Goal: Information Seeking & Learning: Learn about a topic

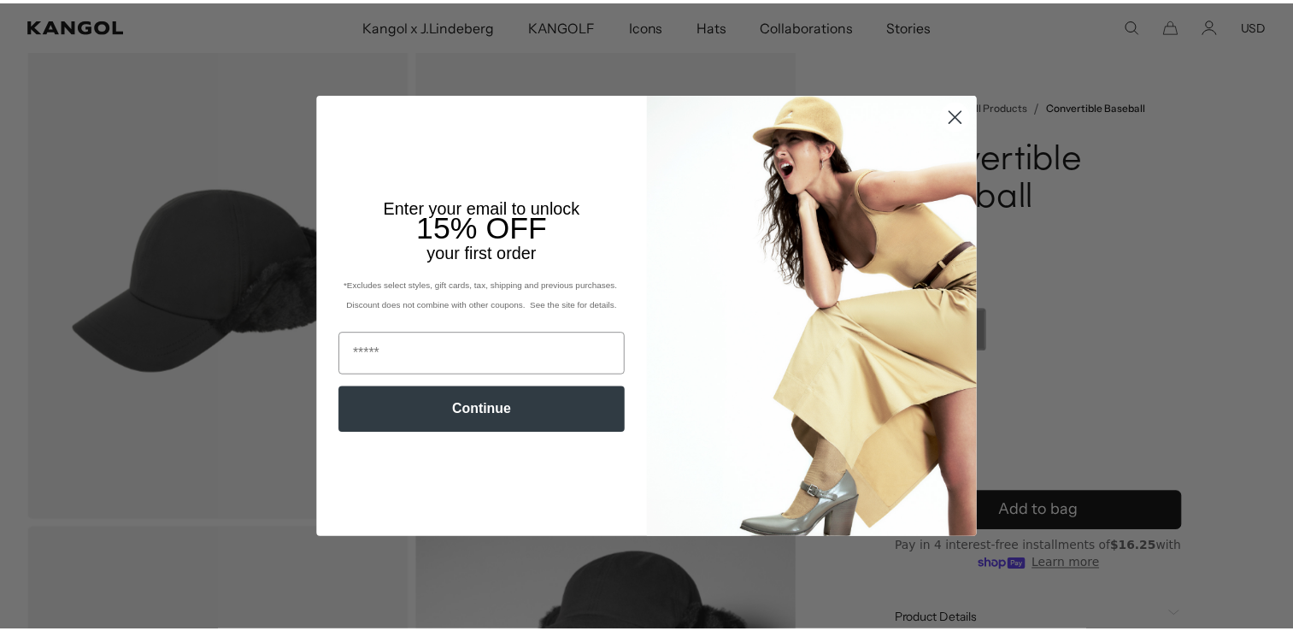
scroll to position [0, 352]
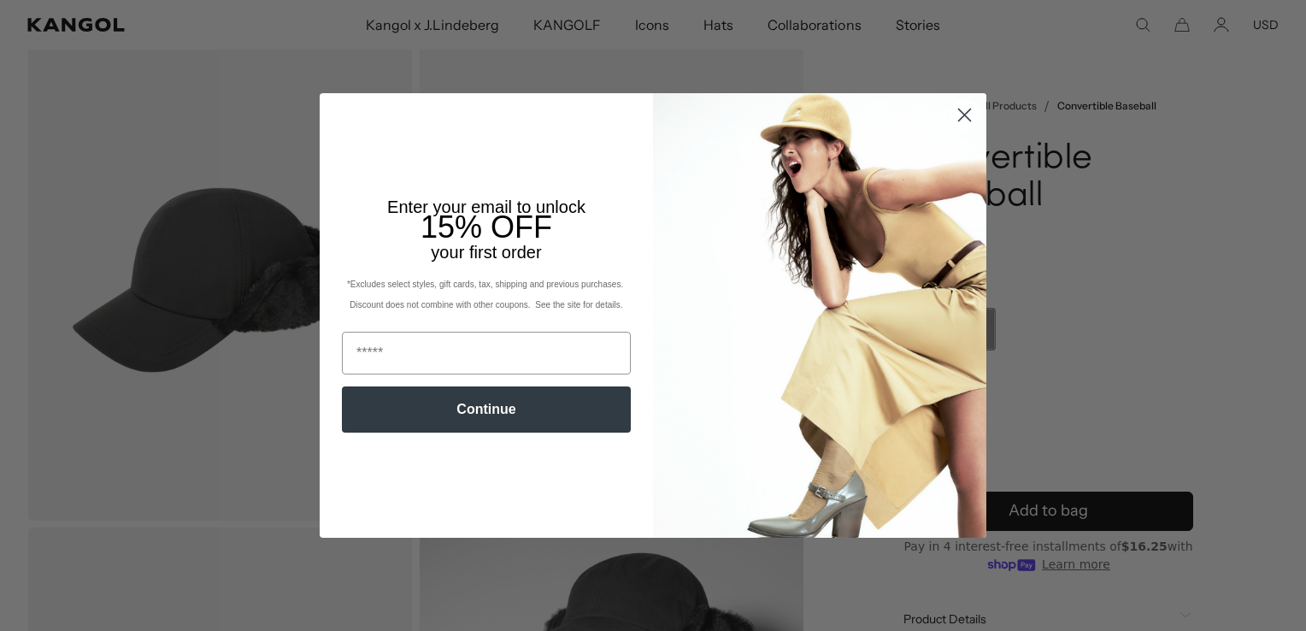
click at [957, 119] on circle "Close dialog" at bounding box center [965, 115] width 28 height 28
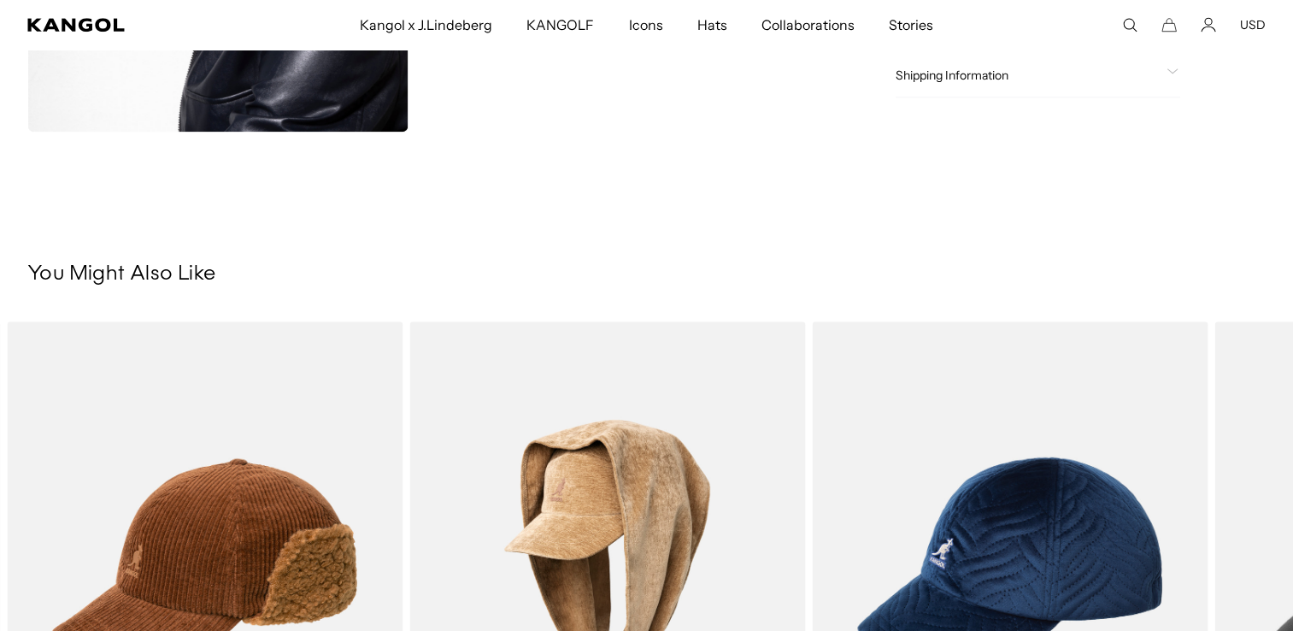
scroll to position [1197, 0]
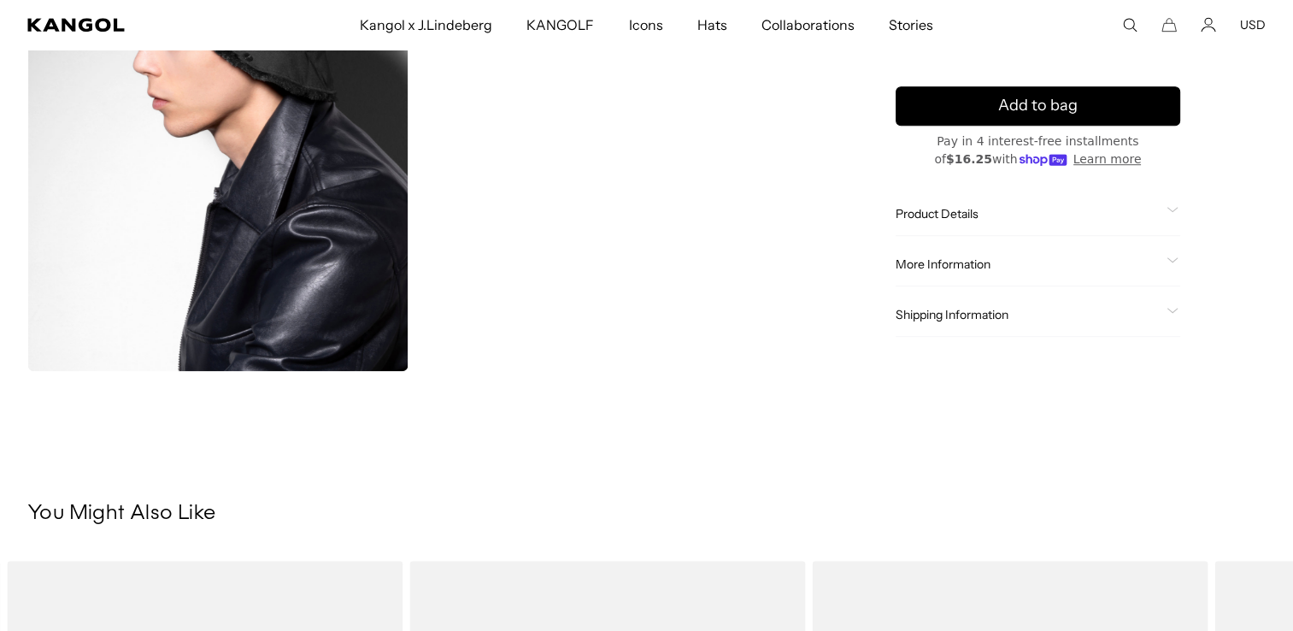
click at [927, 210] on span "Product Details" at bounding box center [1028, 213] width 264 height 15
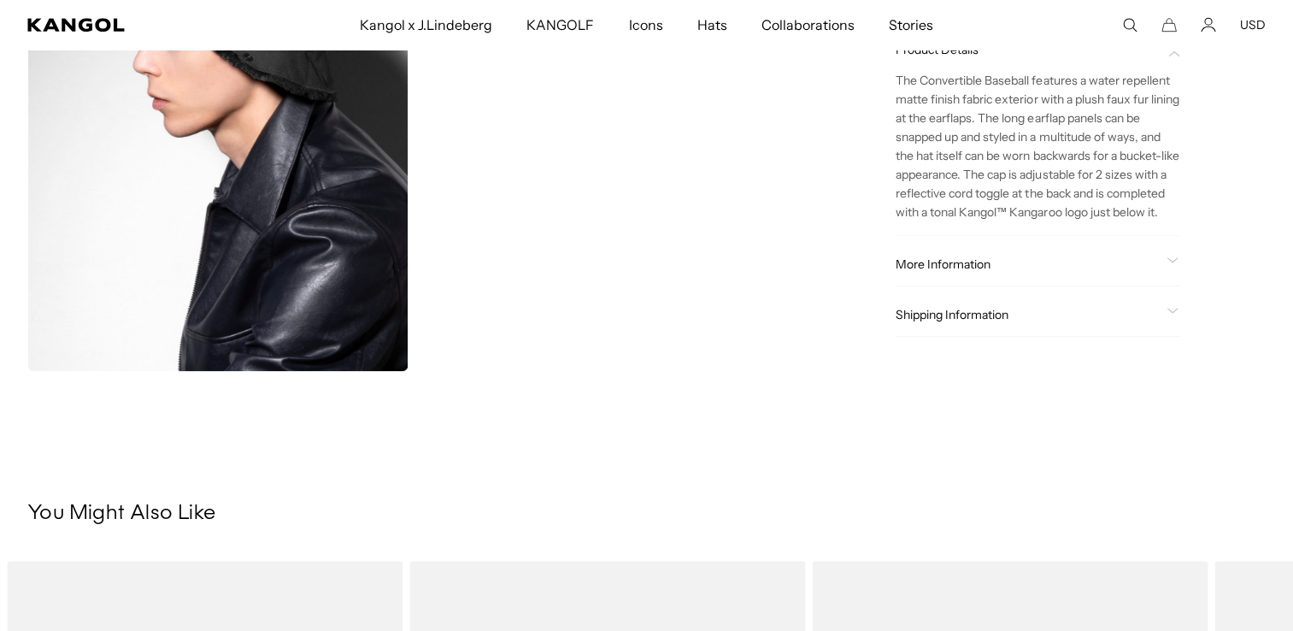
scroll to position [0, 0]
click at [933, 269] on span "More Information" at bounding box center [1028, 263] width 264 height 15
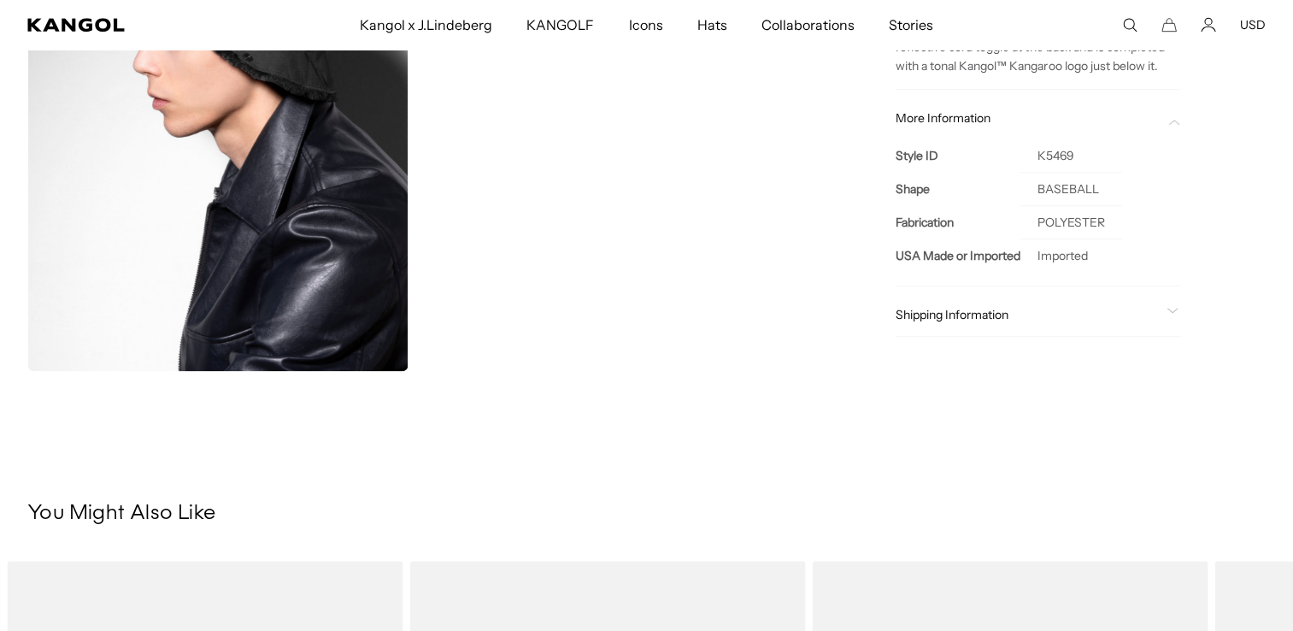
scroll to position [0, 352]
click at [929, 313] on span "Shipping Information" at bounding box center [1028, 314] width 264 height 15
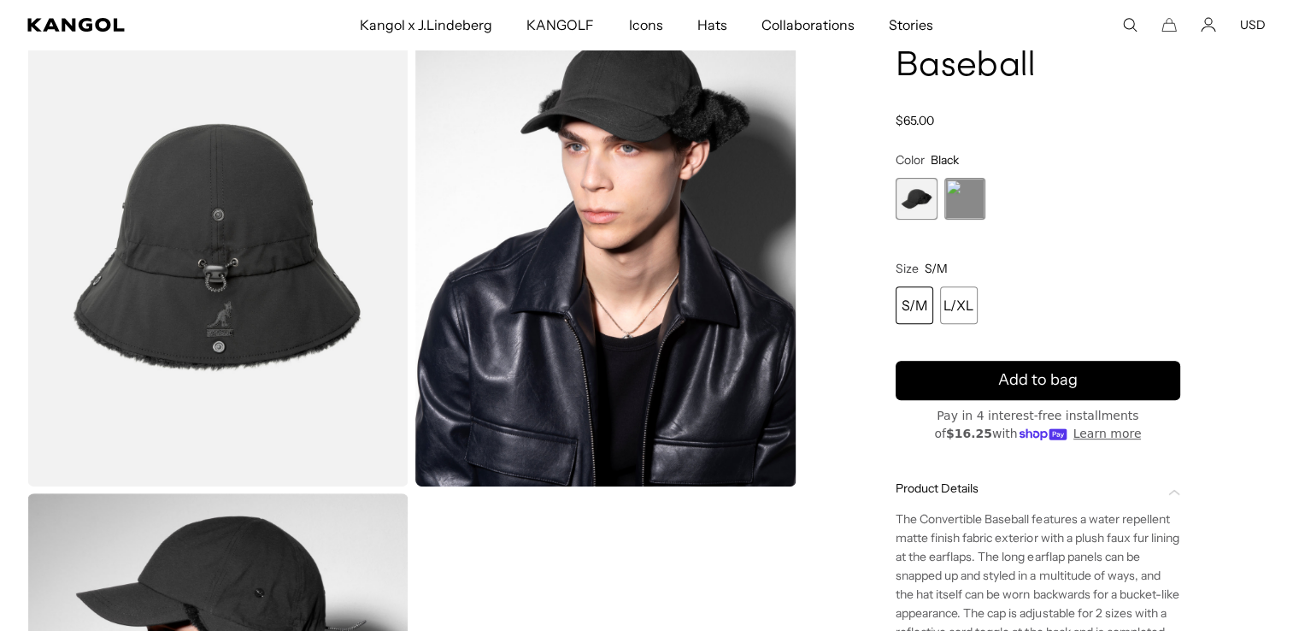
click at [251, 244] on img "Gallery Viewer" at bounding box center [217, 247] width 381 height 476
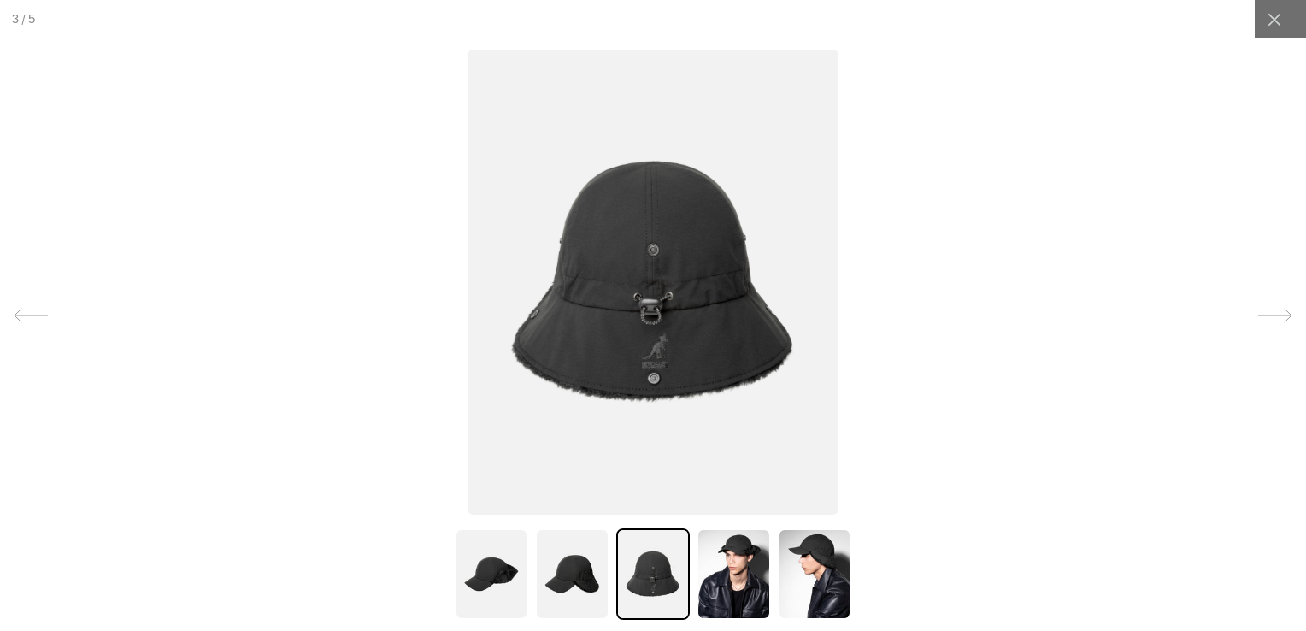
click at [598, 566] on img at bounding box center [572, 573] width 74 height 91
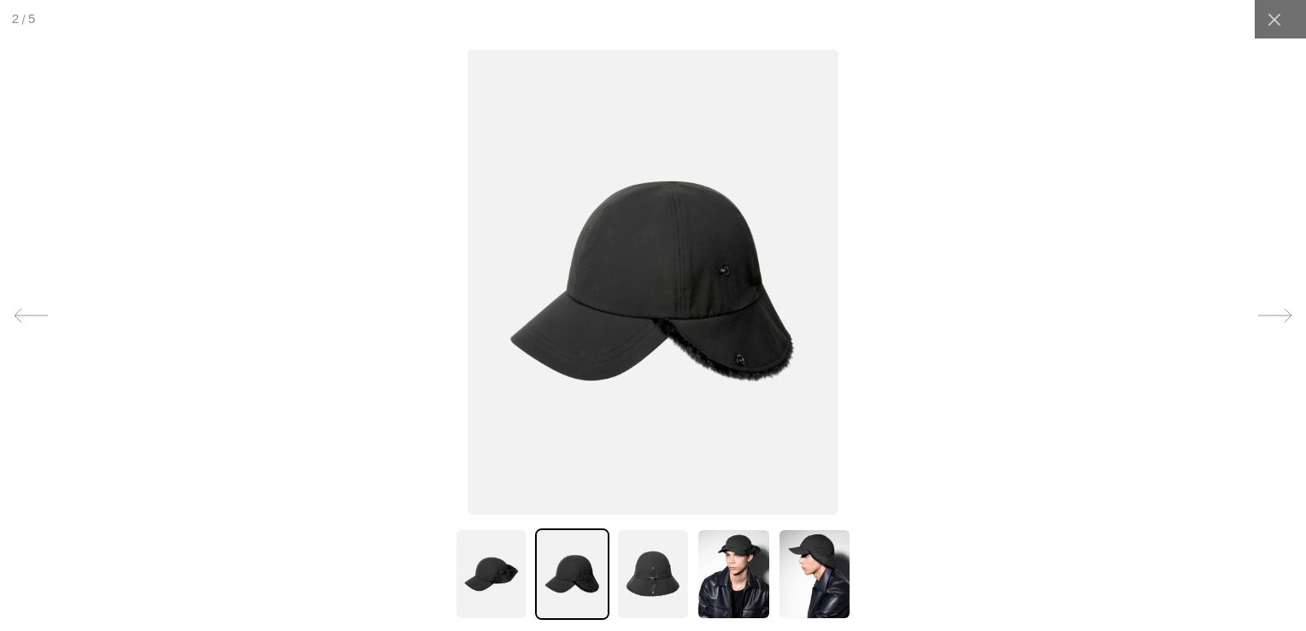
click at [669, 582] on img at bounding box center [653, 573] width 74 height 91
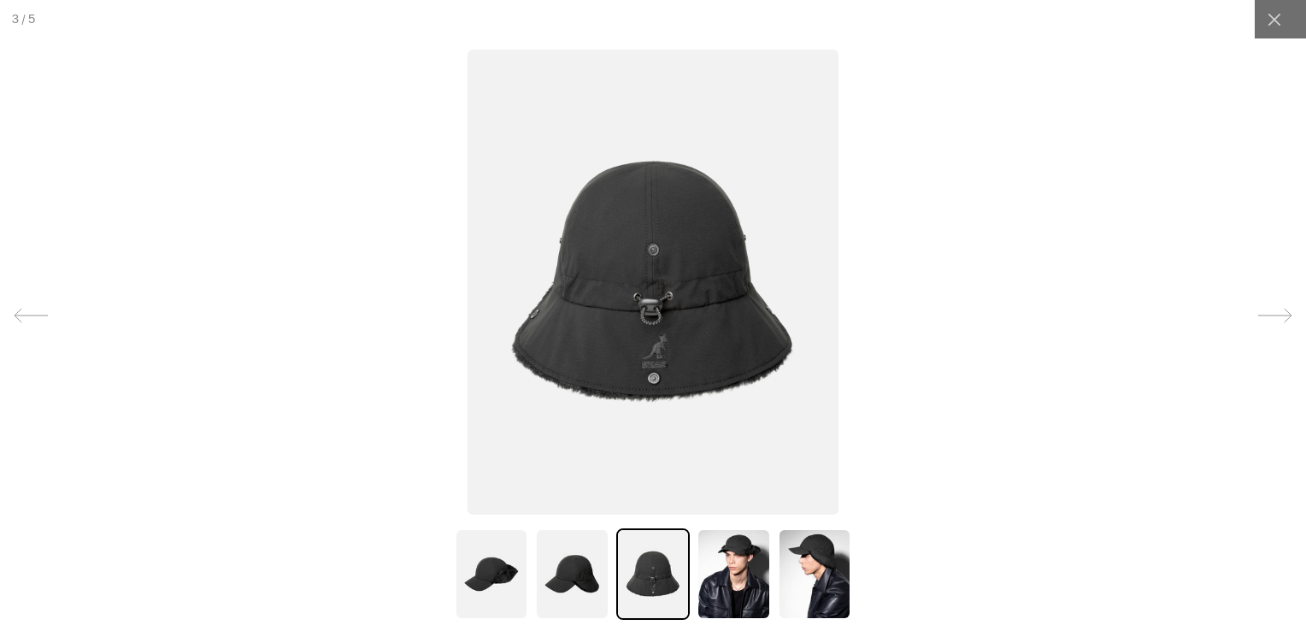
scroll to position [0, 0]
click at [485, 559] on img at bounding box center [492, 573] width 74 height 91
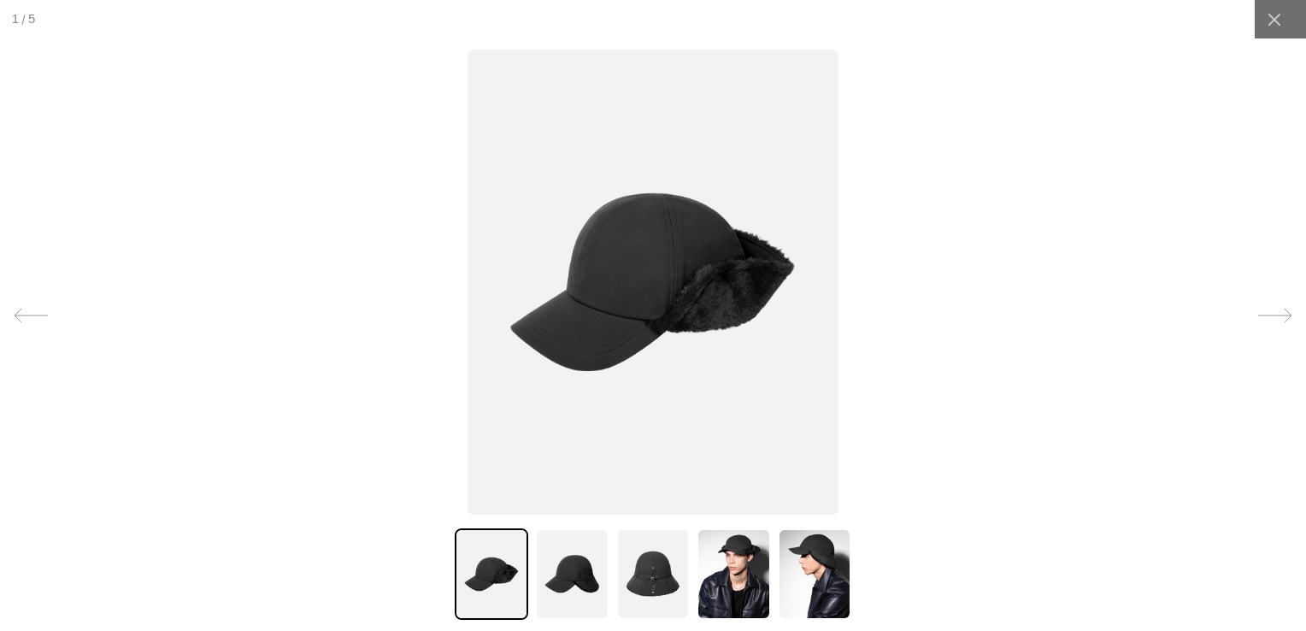
click at [550, 580] on img at bounding box center [572, 573] width 74 height 91
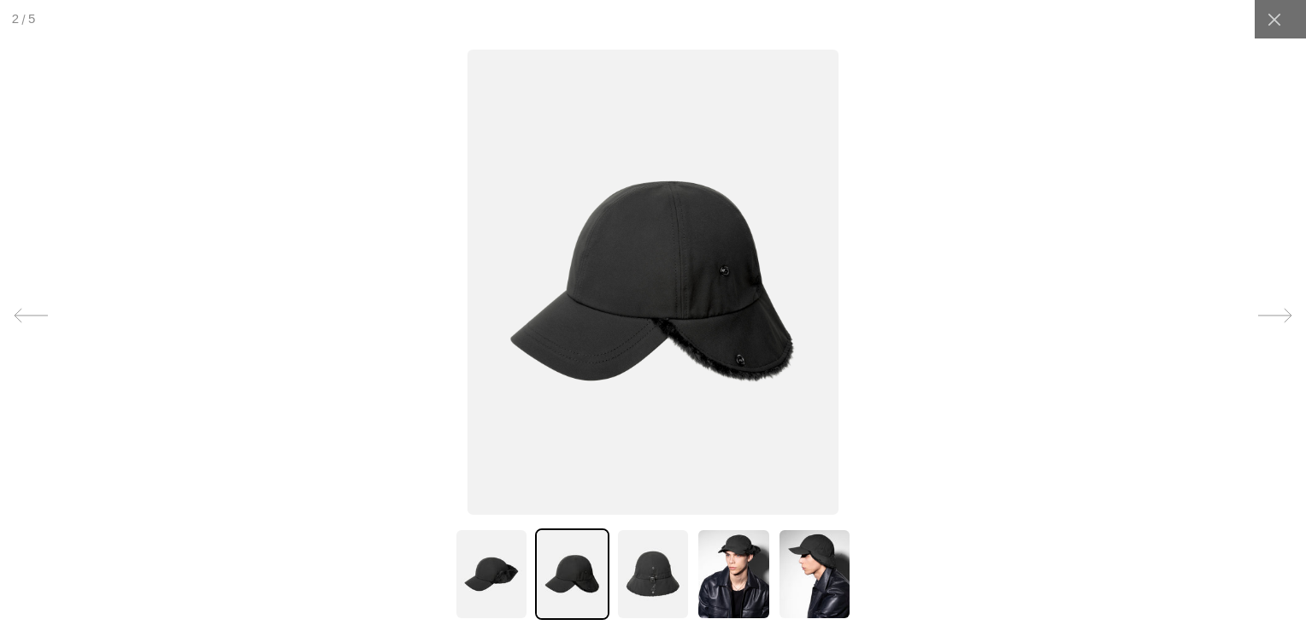
scroll to position [0, 352]
click at [468, 574] on img at bounding box center [492, 573] width 74 height 91
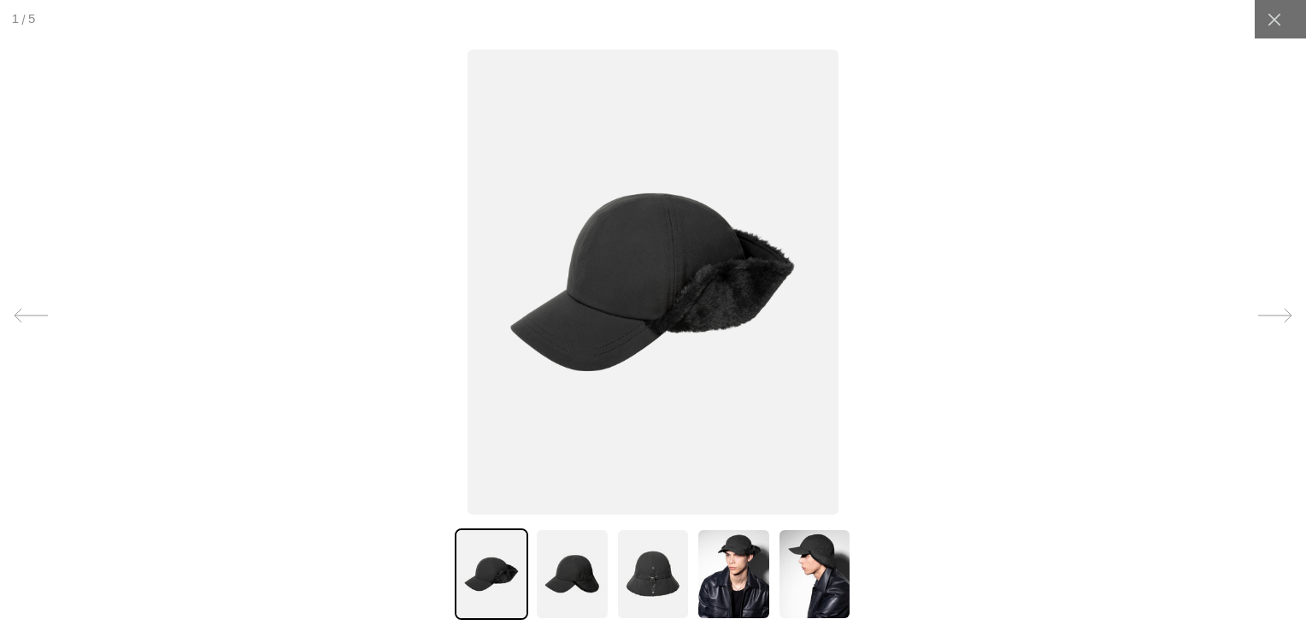
click at [523, 575] on div at bounding box center [652, 573] width 403 height 91
click at [526, 585] on div at bounding box center [652, 573] width 403 height 91
click at [585, 576] on img at bounding box center [572, 573] width 74 height 91
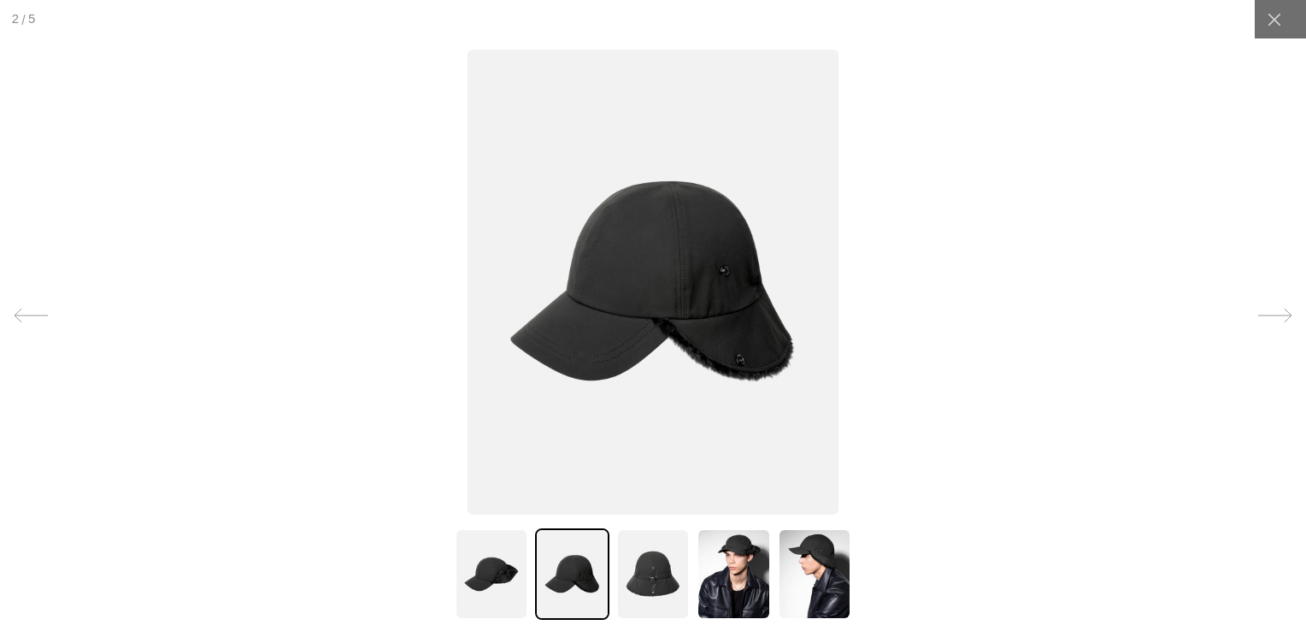
click at [648, 573] on img at bounding box center [653, 573] width 74 height 91
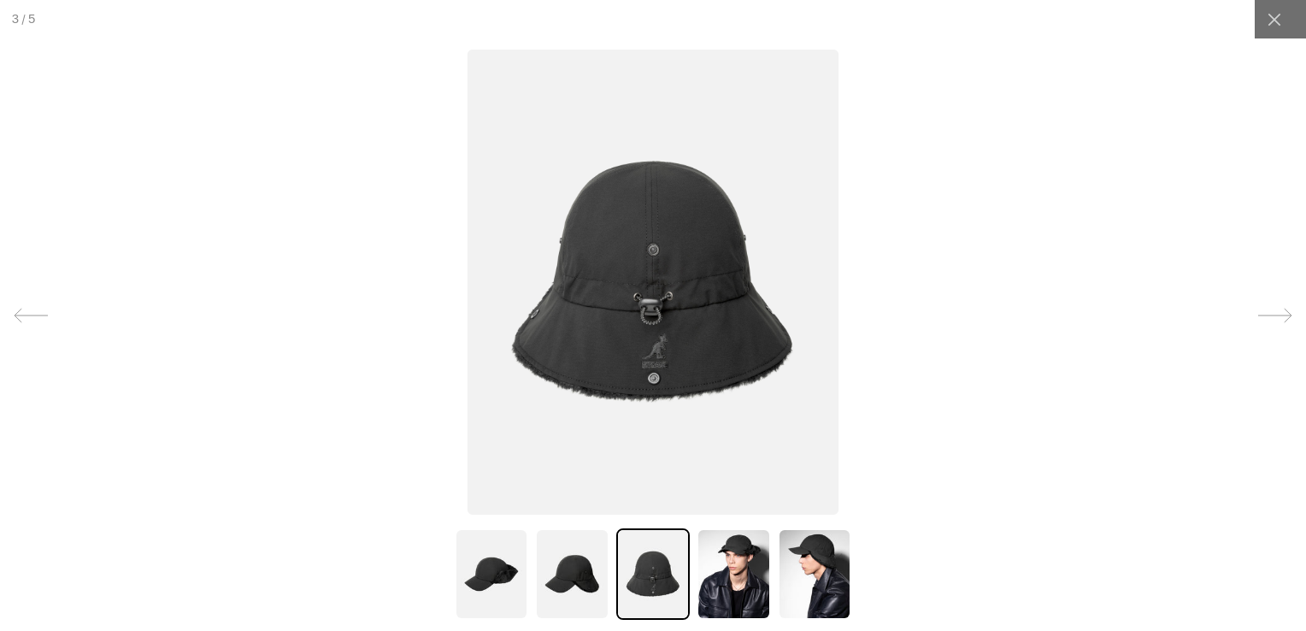
scroll to position [0, 0]
click at [585, 580] on img at bounding box center [572, 573] width 74 height 91
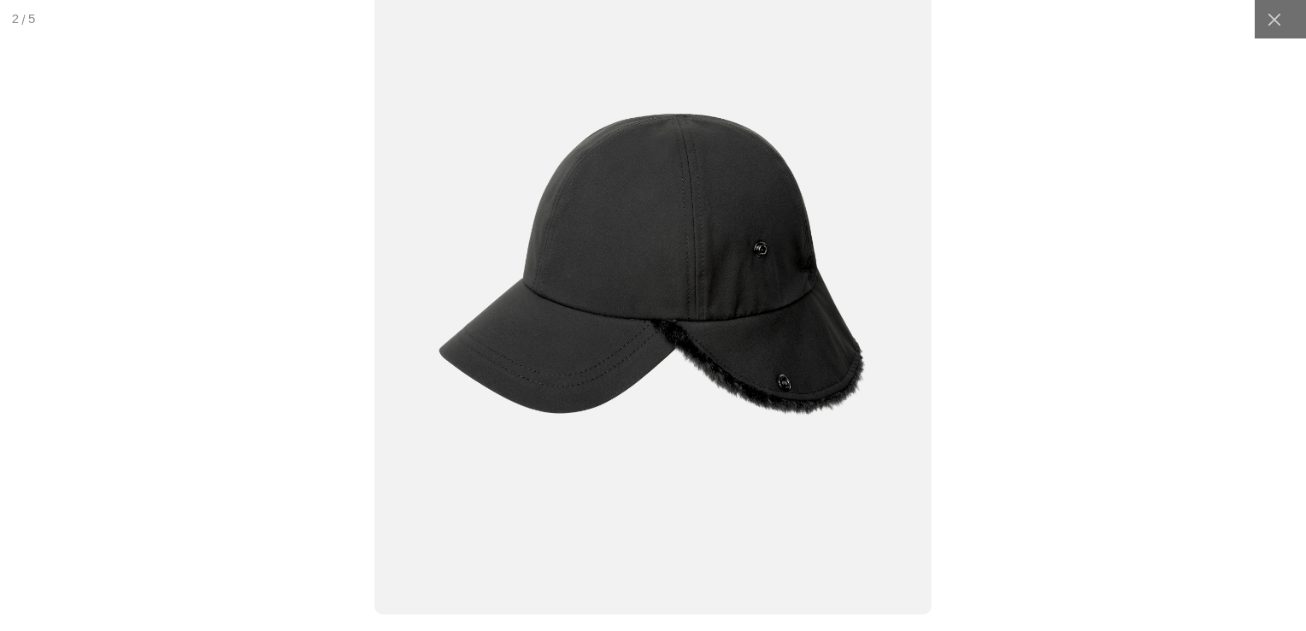
scroll to position [0, 352]
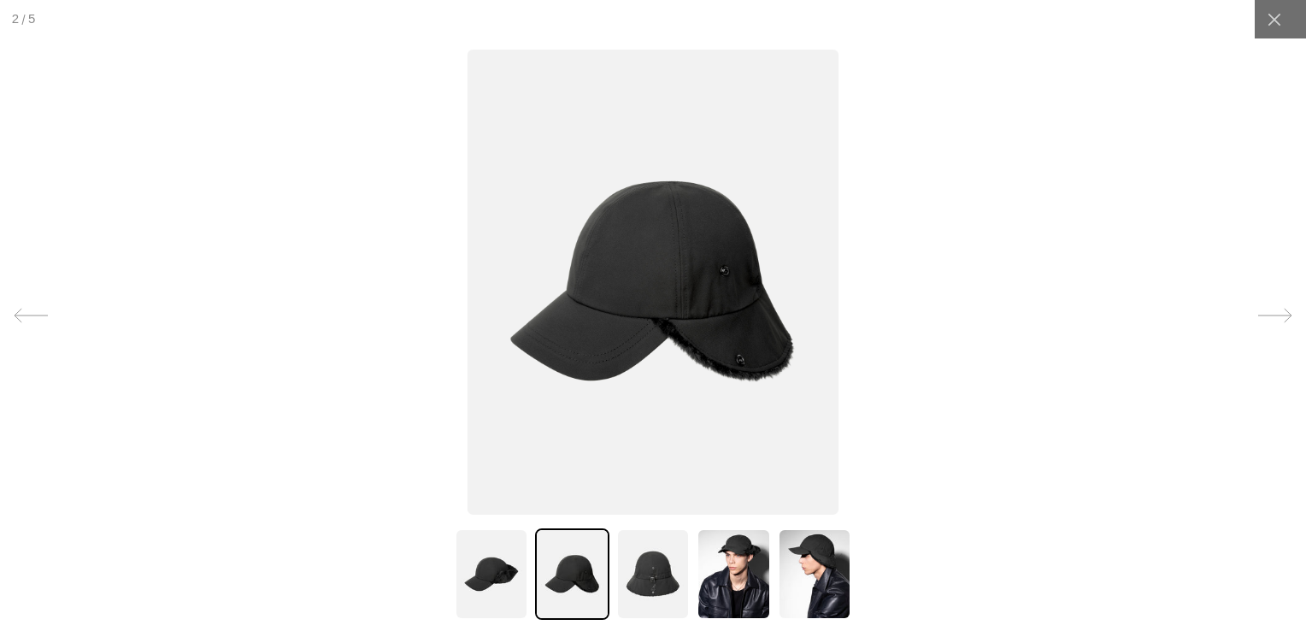
click at [497, 578] on img at bounding box center [492, 573] width 74 height 91
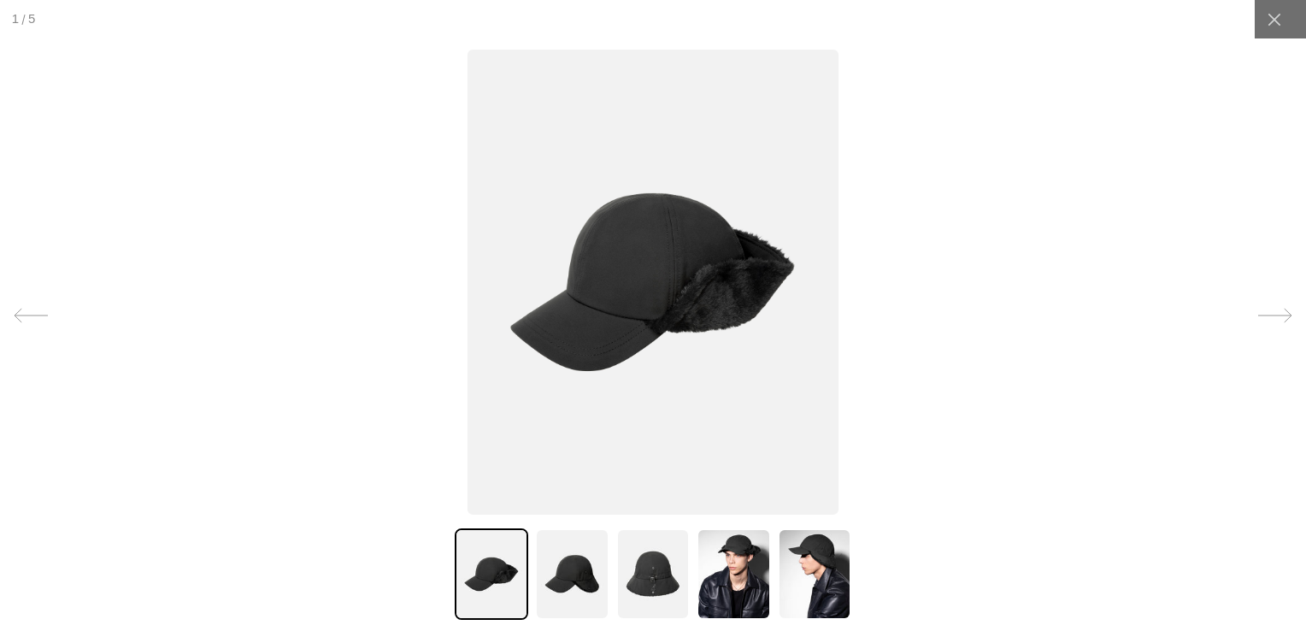
click at [564, 574] on img at bounding box center [572, 573] width 74 height 91
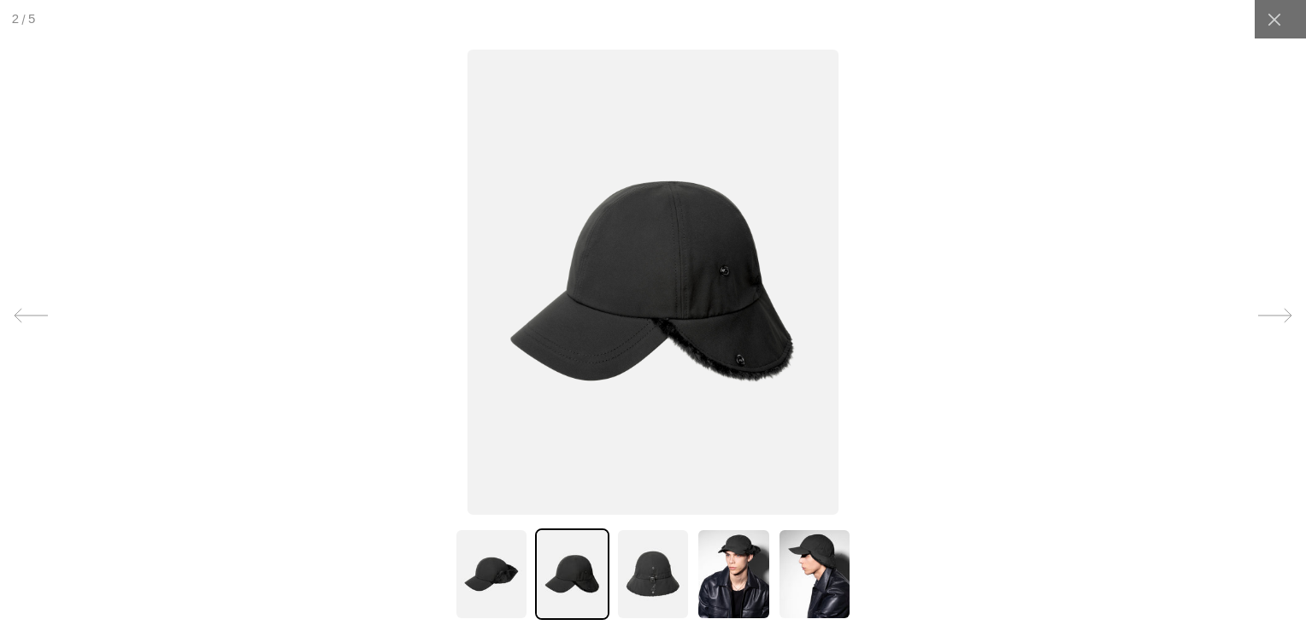
click at [665, 576] on img at bounding box center [653, 573] width 74 height 91
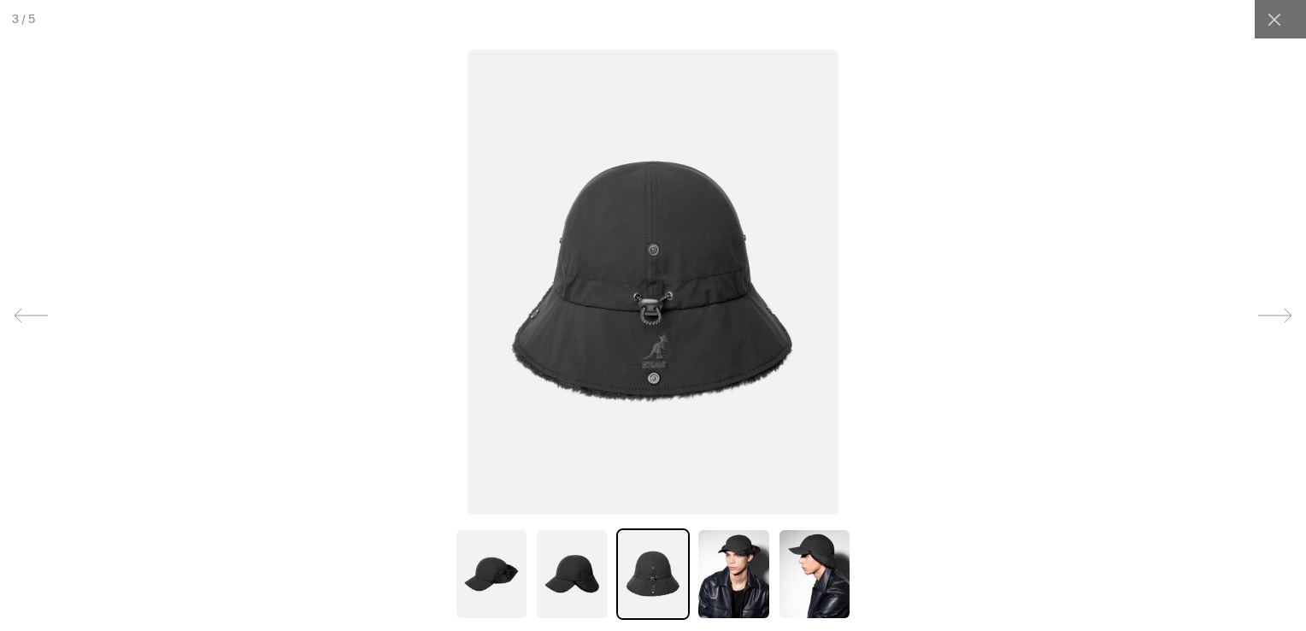
click at [745, 576] on img at bounding box center [734, 573] width 74 height 91
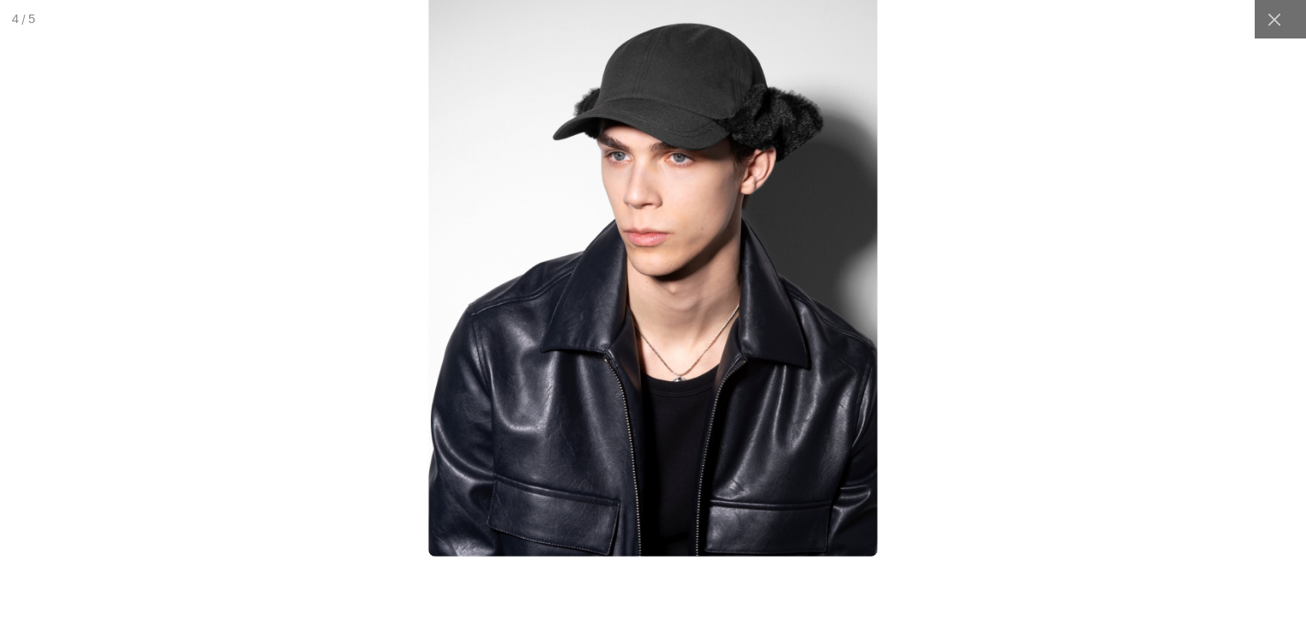
scroll to position [0, 0]
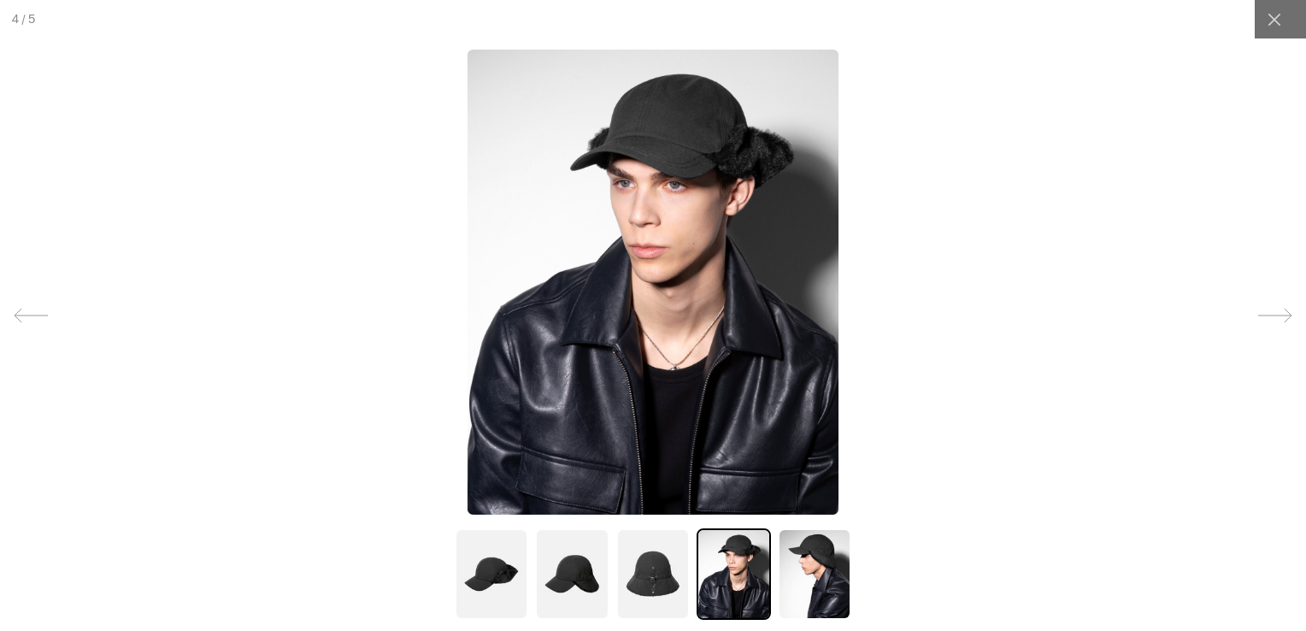
click at [799, 577] on img at bounding box center [815, 573] width 74 height 91
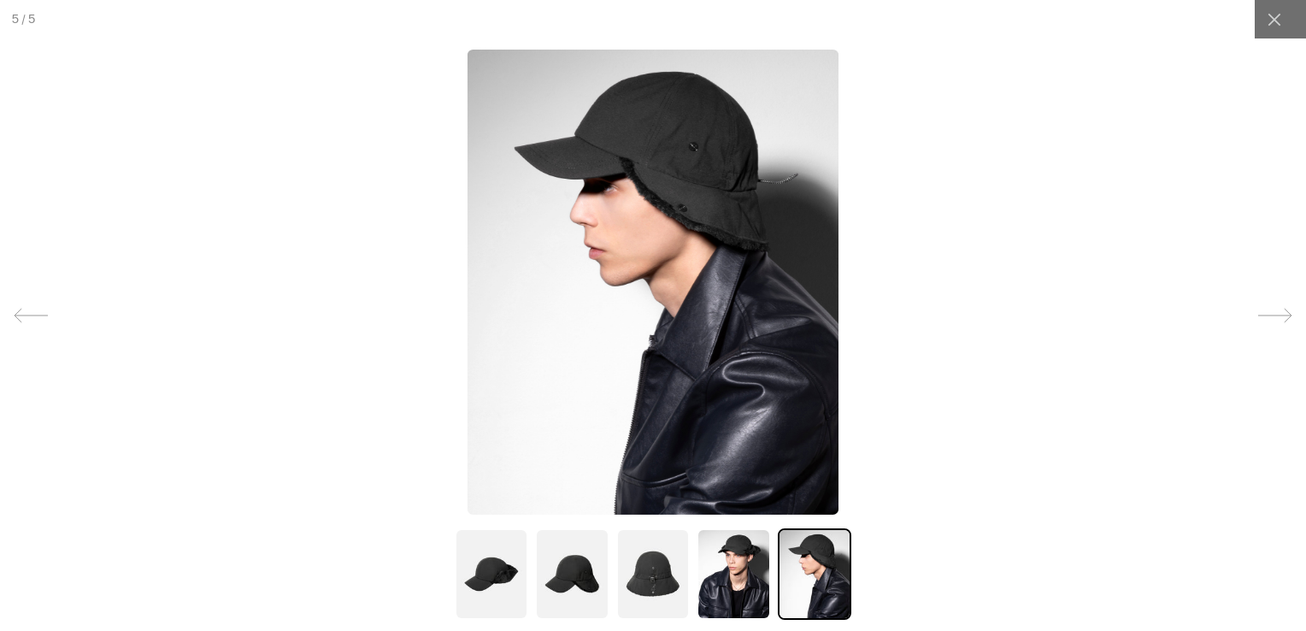
scroll to position [0, 352]
click at [642, 573] on img at bounding box center [653, 573] width 74 height 91
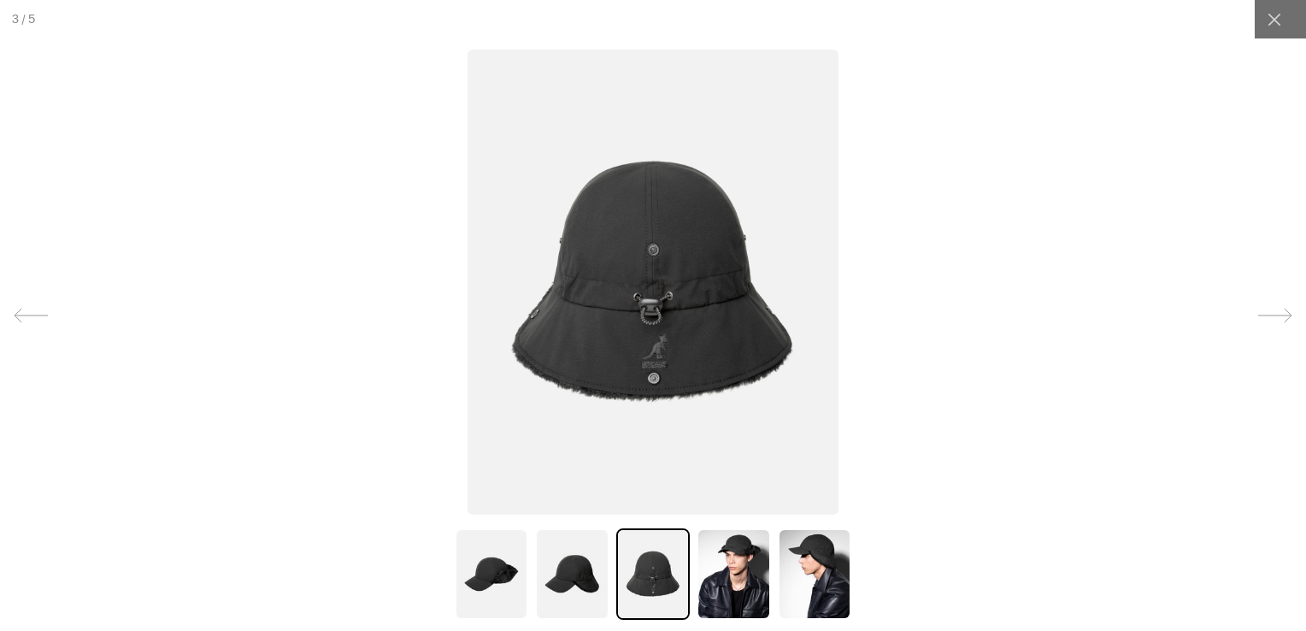
click at [554, 569] on img at bounding box center [572, 573] width 74 height 91
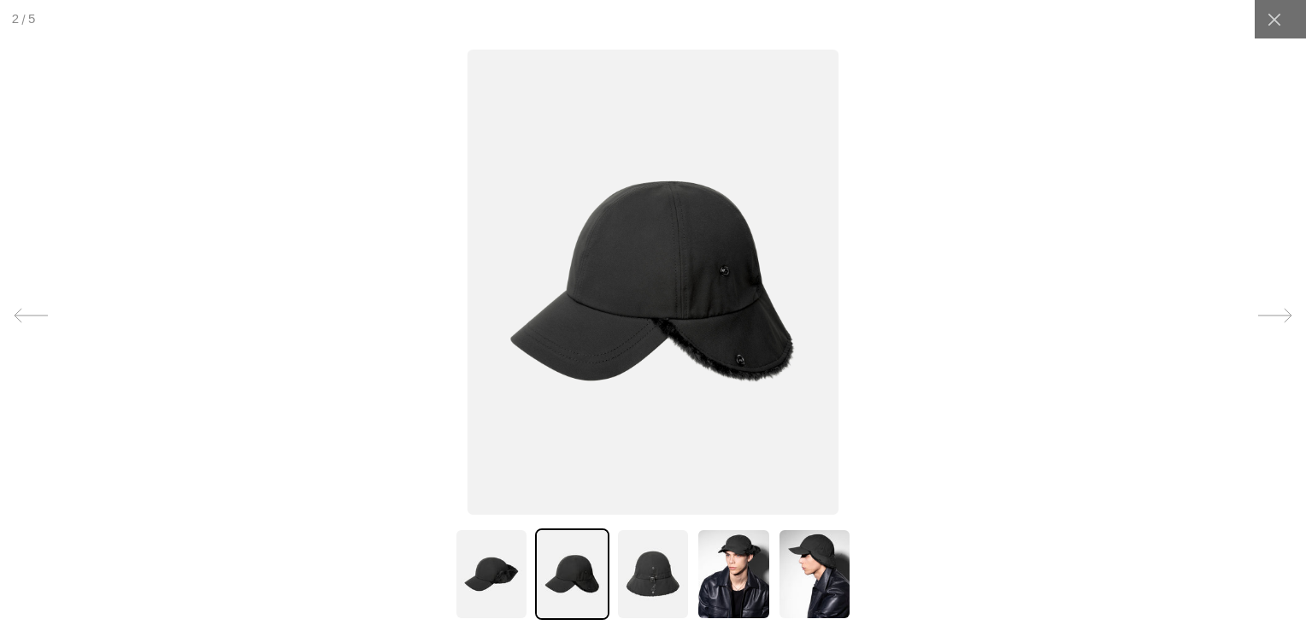
scroll to position [0, 0]
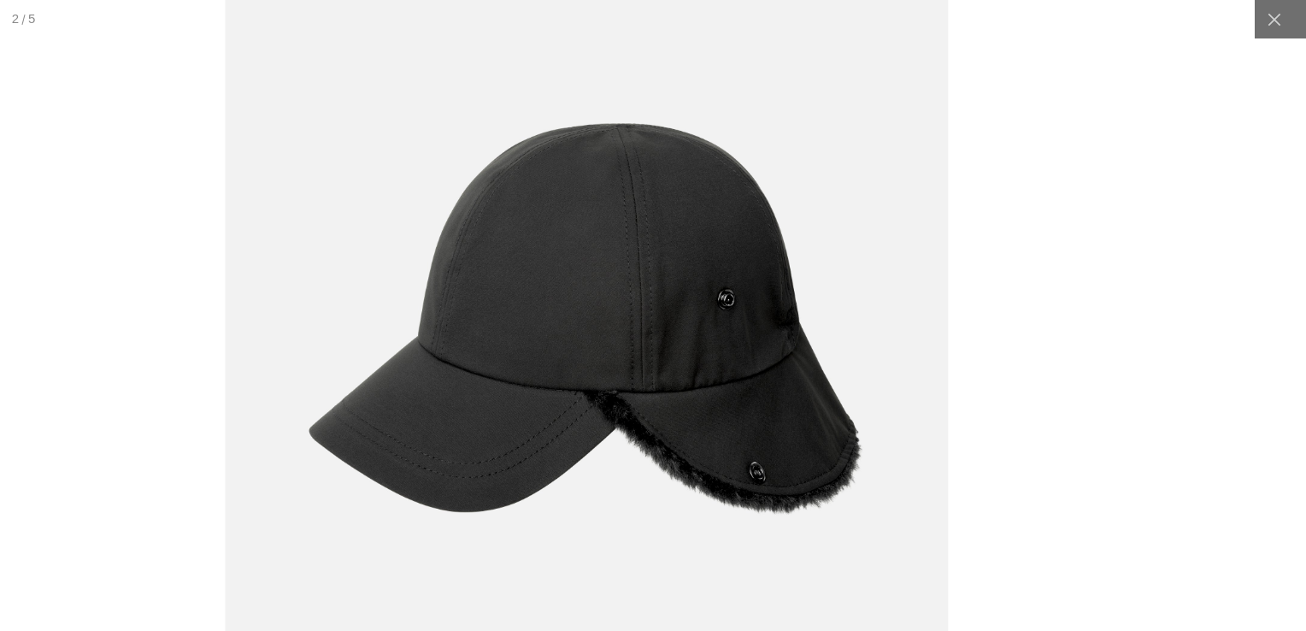
click at [706, 231] on img at bounding box center [586, 320] width 723 height 906
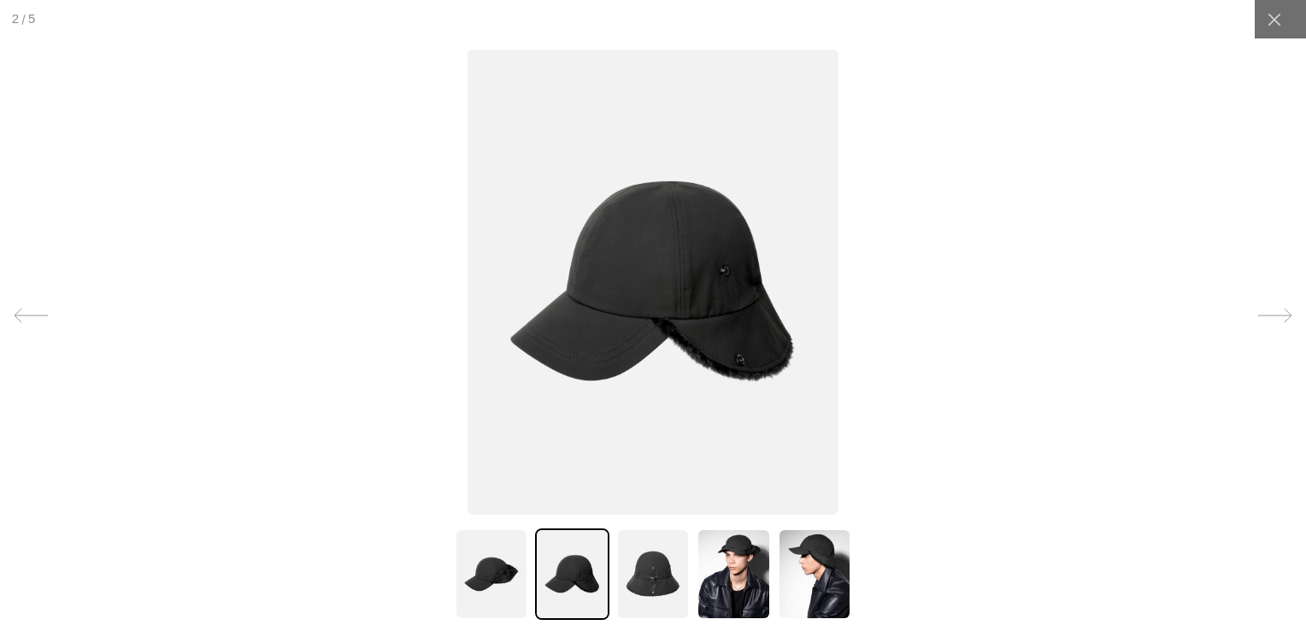
scroll to position [0, 352]
click at [656, 586] on img at bounding box center [653, 573] width 74 height 91
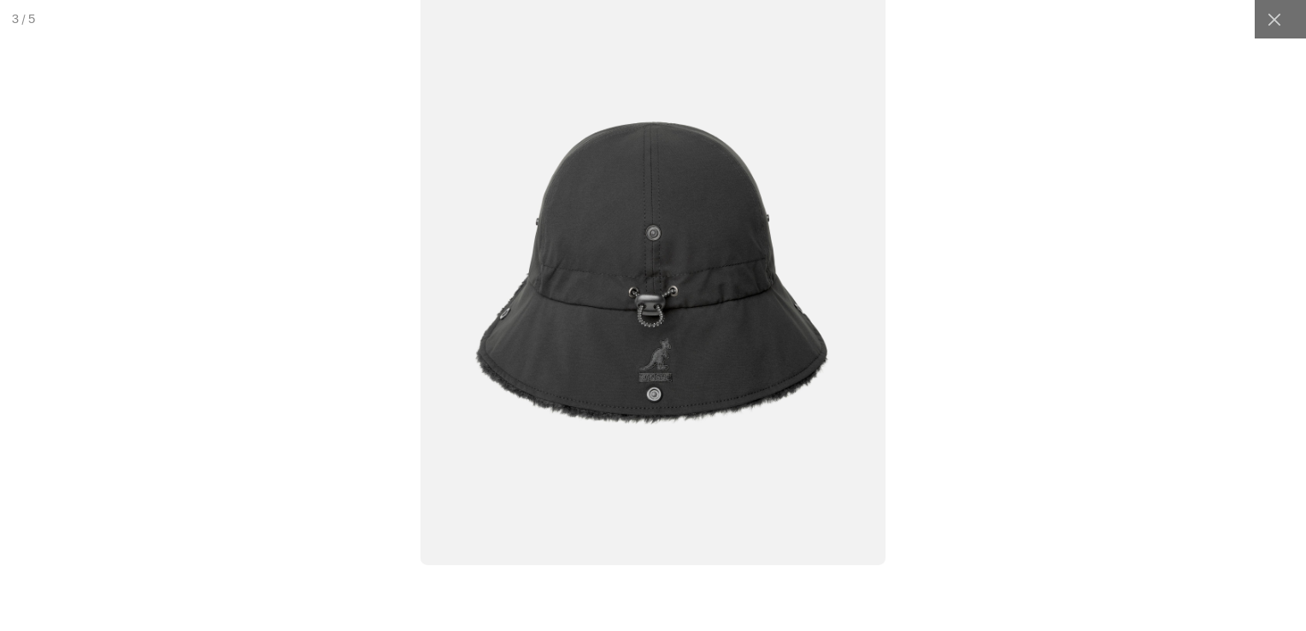
scroll to position [0, 0]
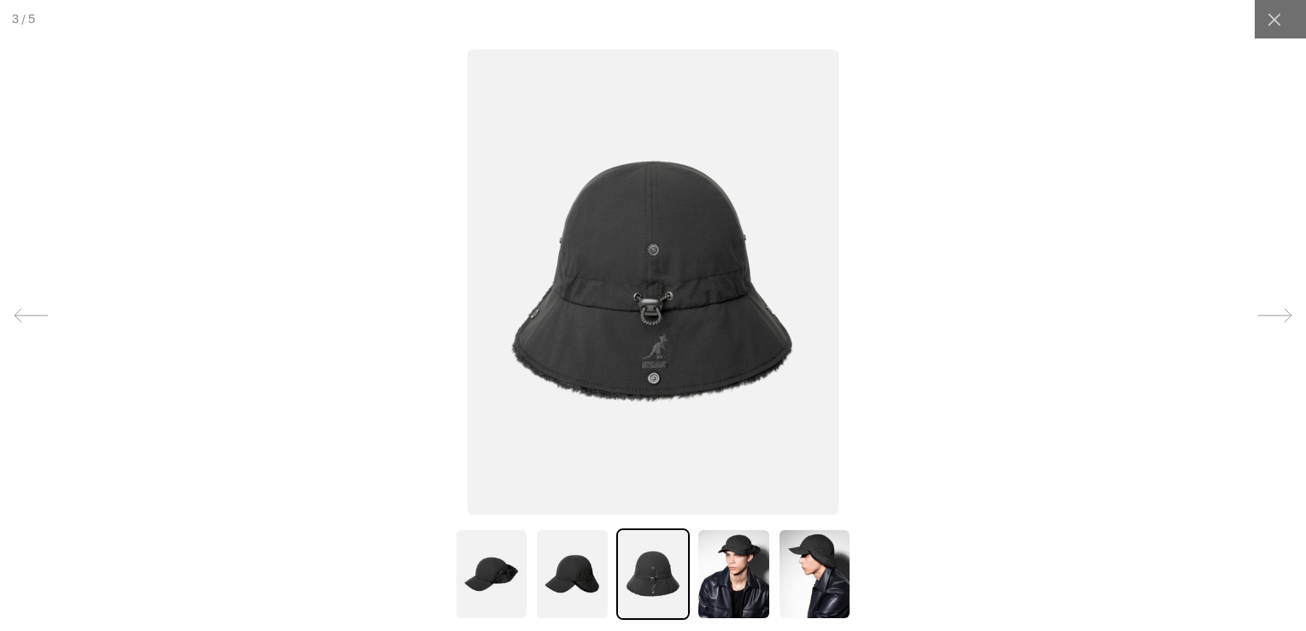
click at [733, 585] on img at bounding box center [734, 573] width 74 height 91
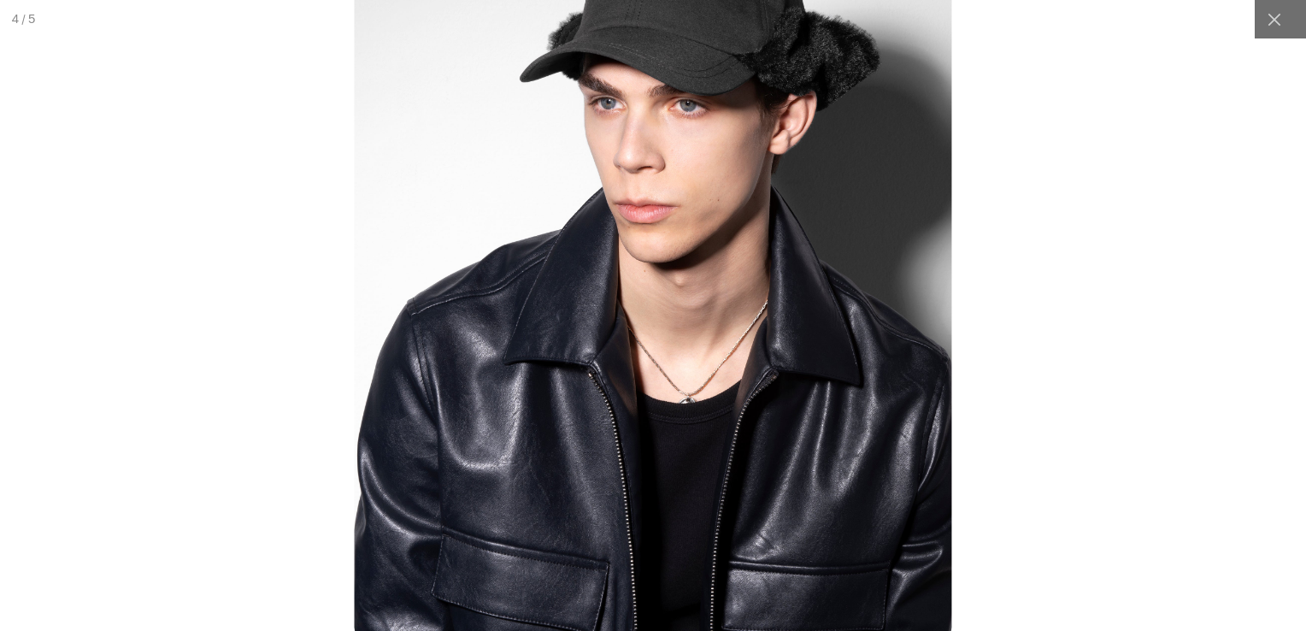
scroll to position [0, 352]
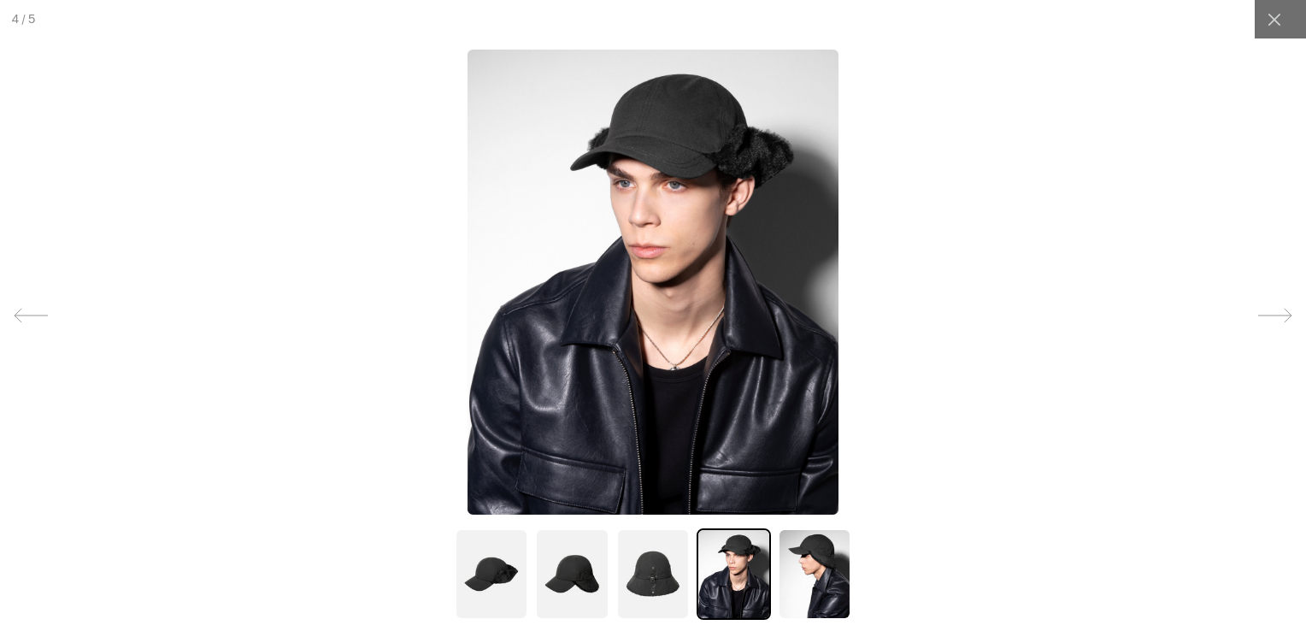
click at [797, 559] on img at bounding box center [815, 573] width 74 height 91
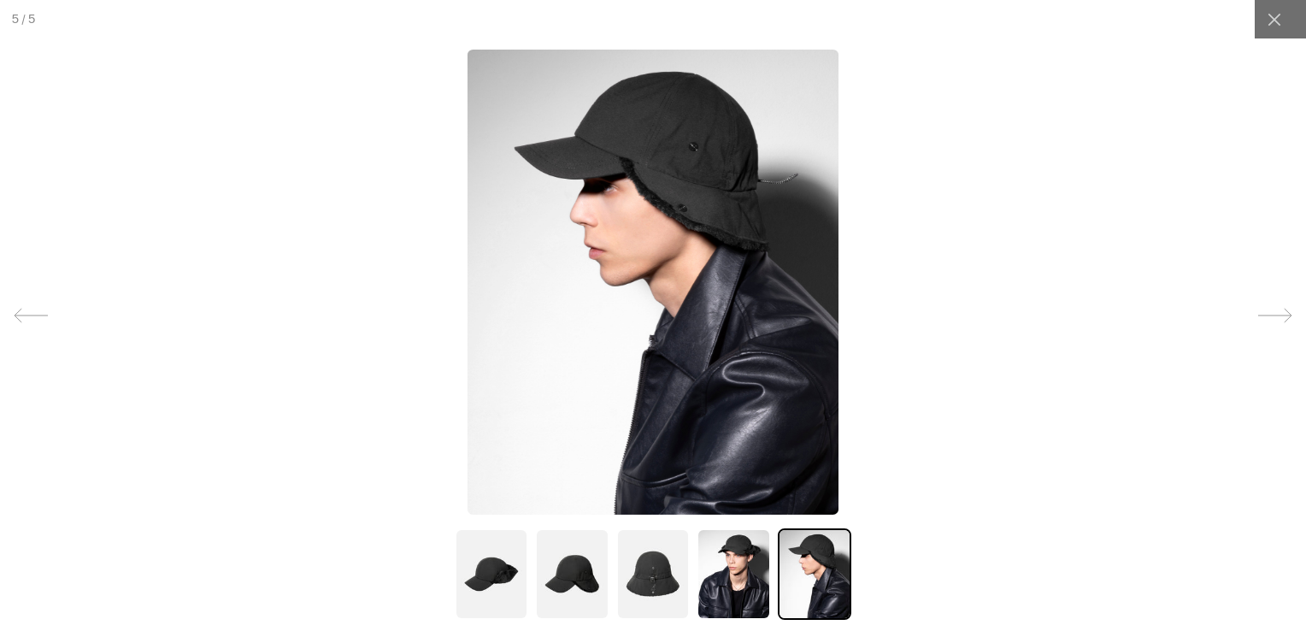
click at [472, 567] on img at bounding box center [492, 573] width 74 height 91
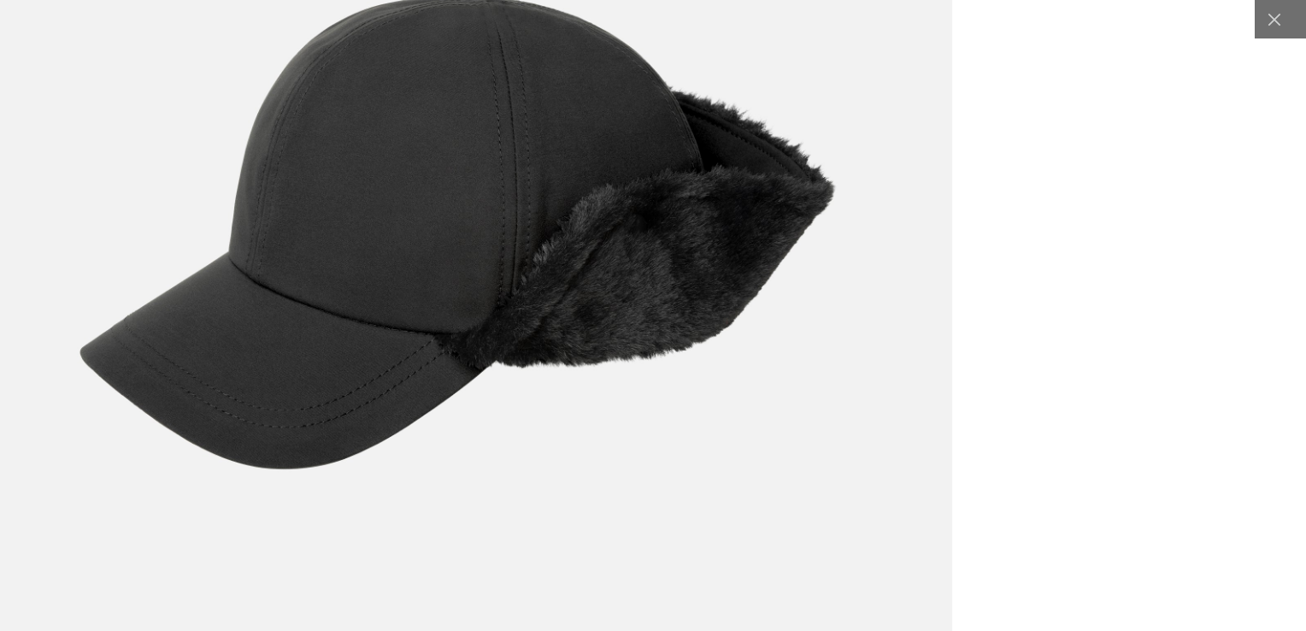
click at [627, 293] on img at bounding box center [458, 232] width 987 height 1237
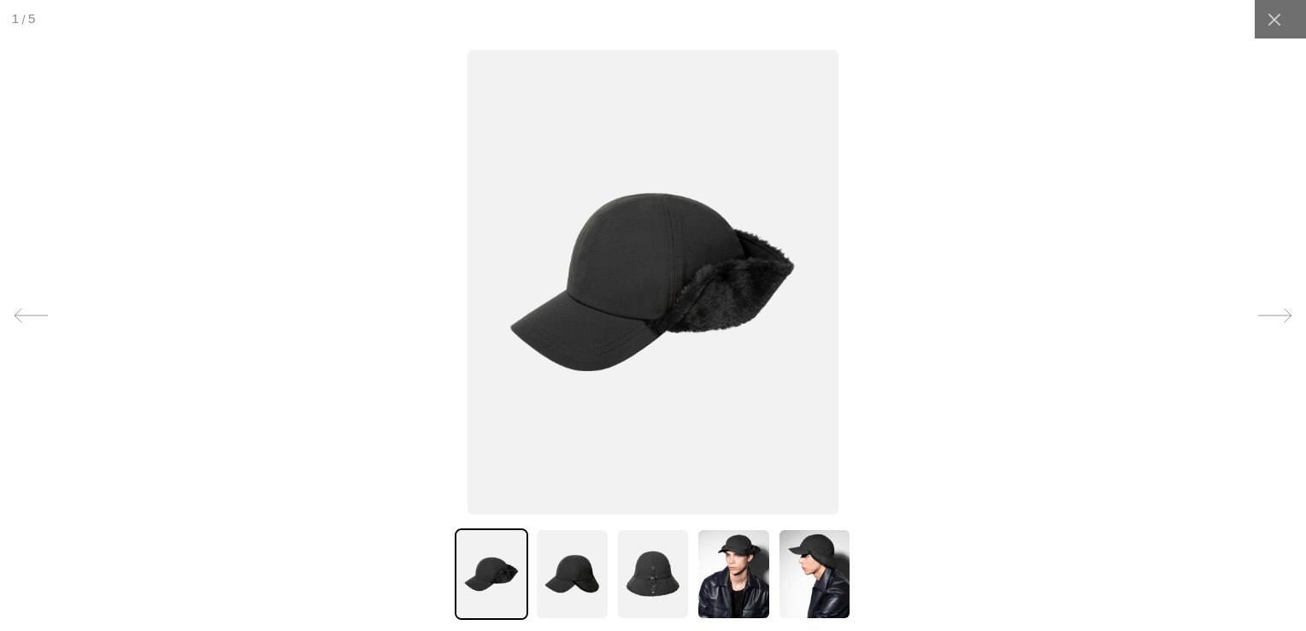
click at [571, 566] on img at bounding box center [572, 573] width 74 height 91
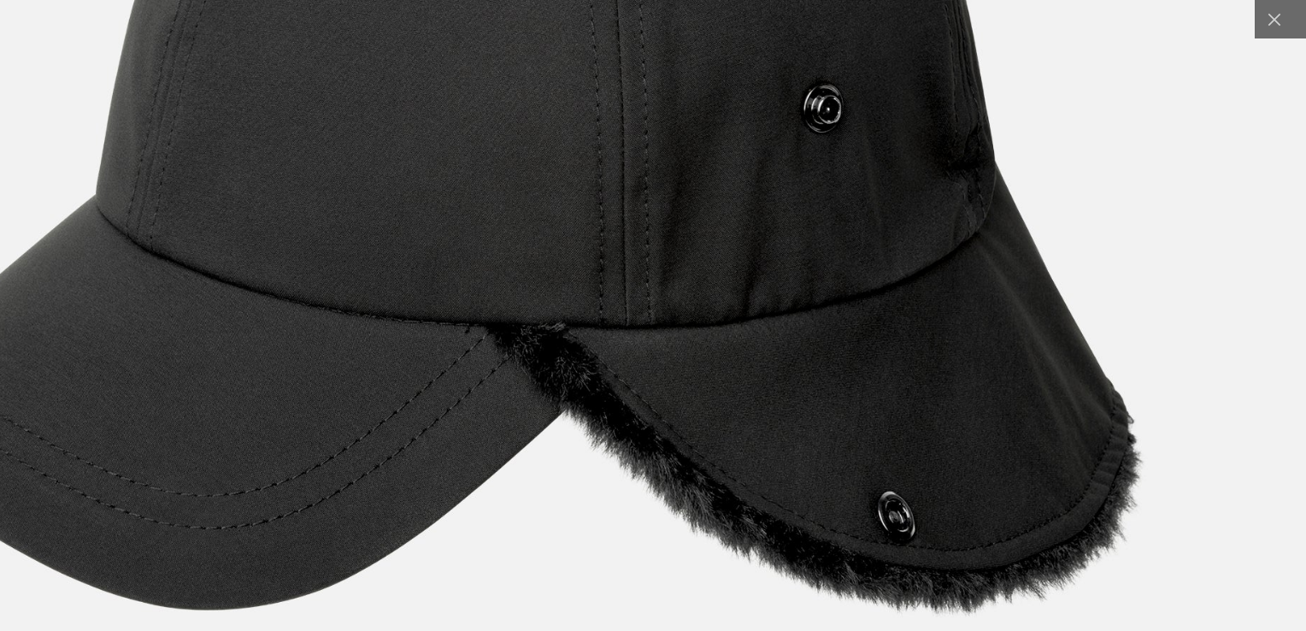
click at [697, 353] on img at bounding box center [493, 157] width 1705 height 2138
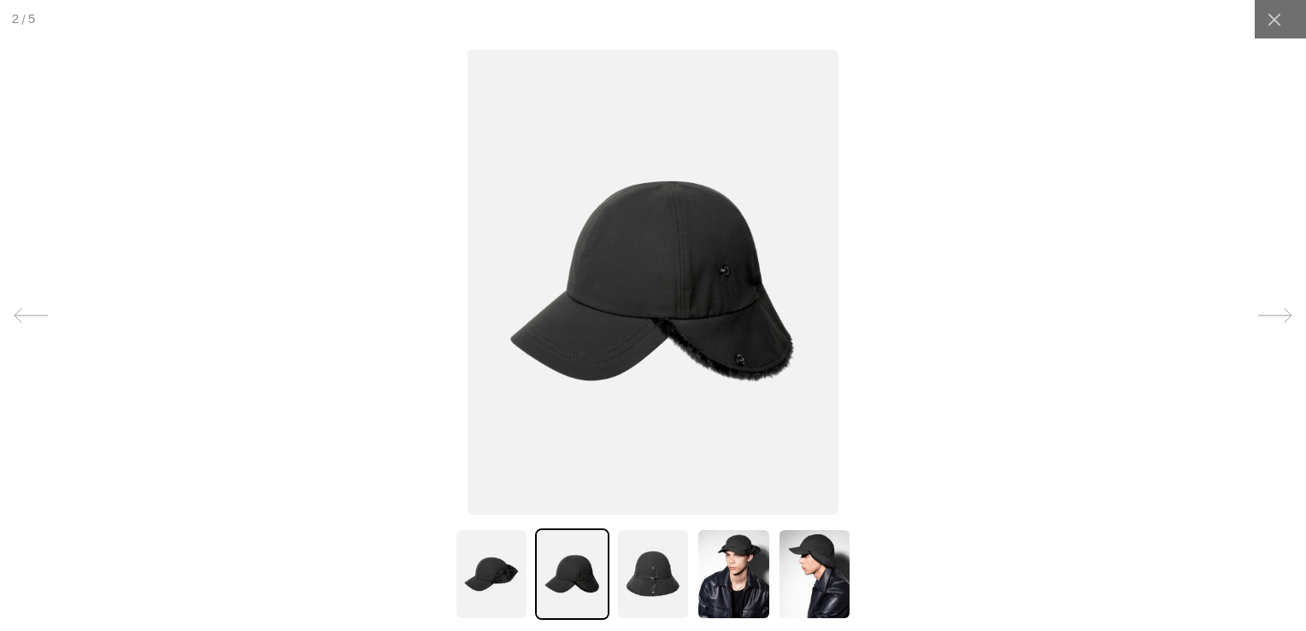
click at [650, 574] on img at bounding box center [653, 573] width 74 height 91
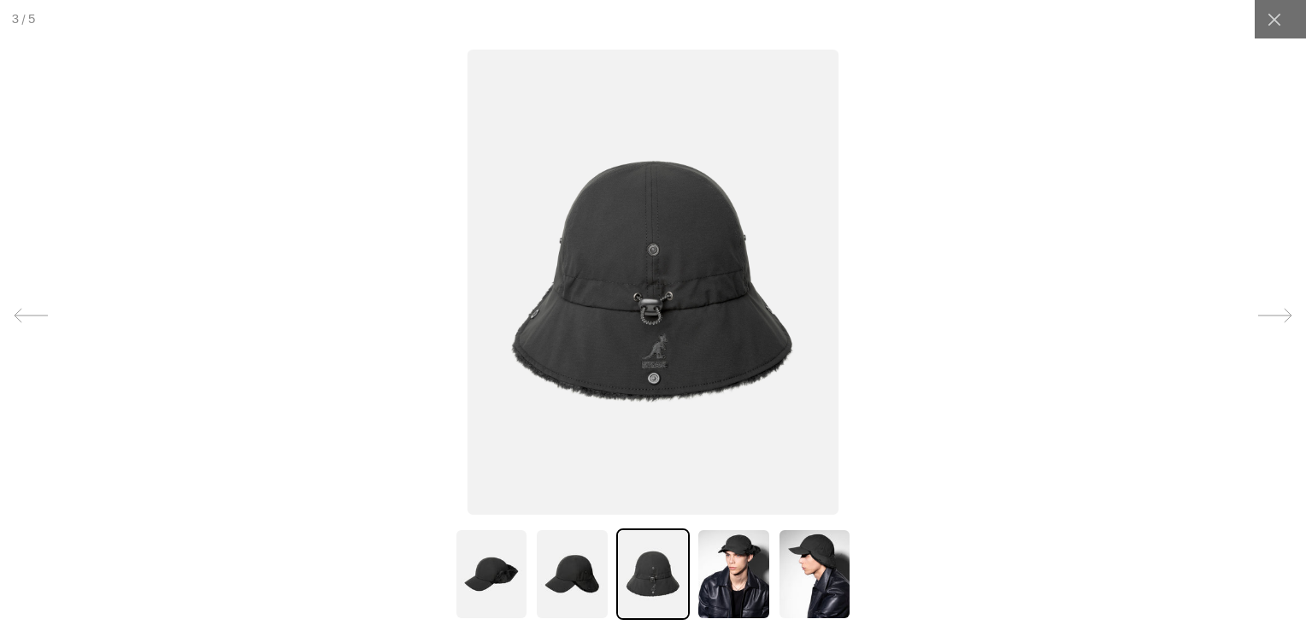
click at [706, 574] on img at bounding box center [734, 573] width 74 height 91
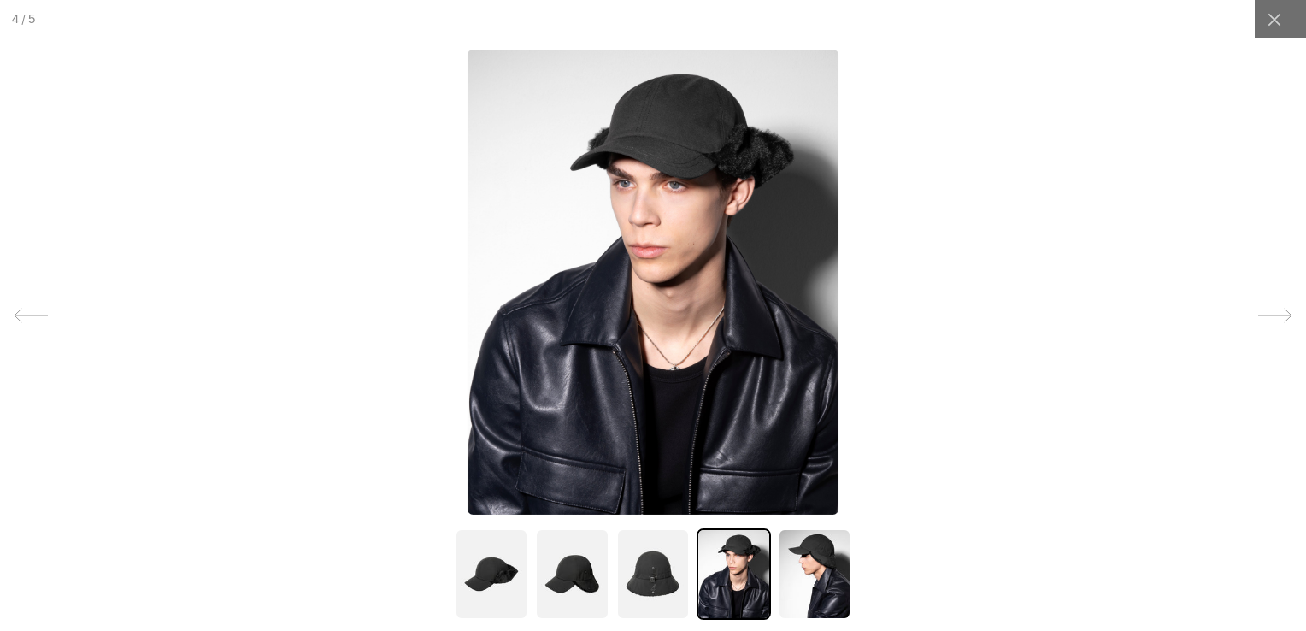
click at [838, 578] on img at bounding box center [815, 573] width 74 height 91
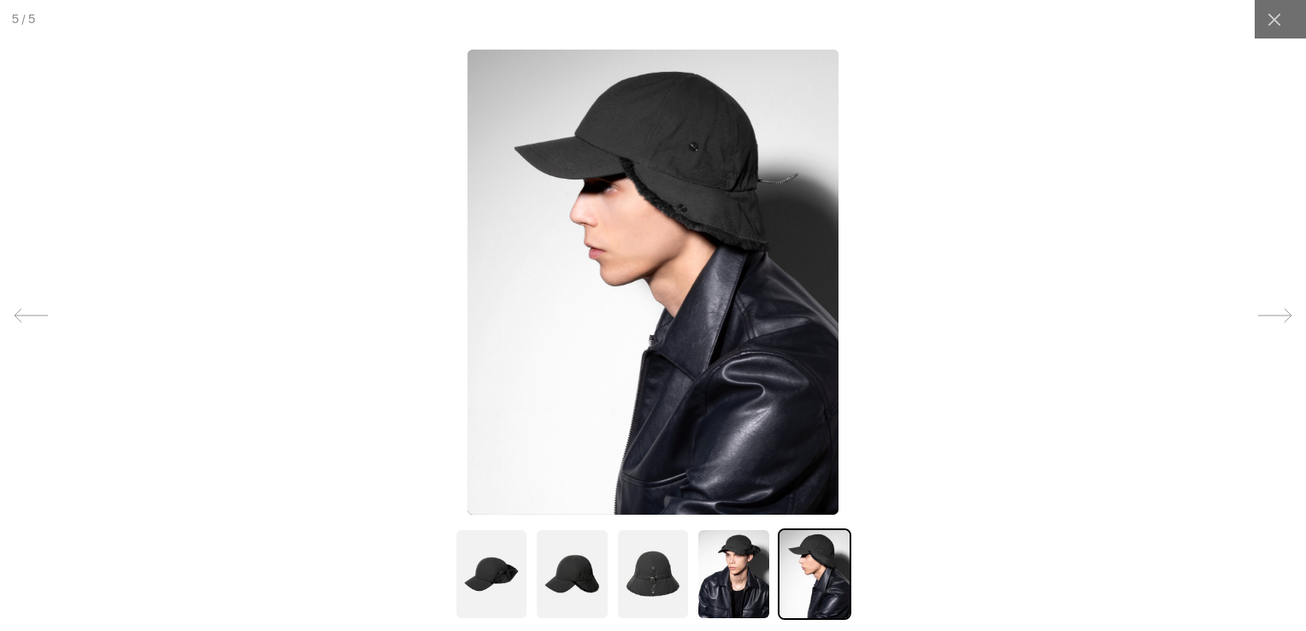
scroll to position [0, 0]
click at [600, 562] on img at bounding box center [572, 573] width 74 height 91
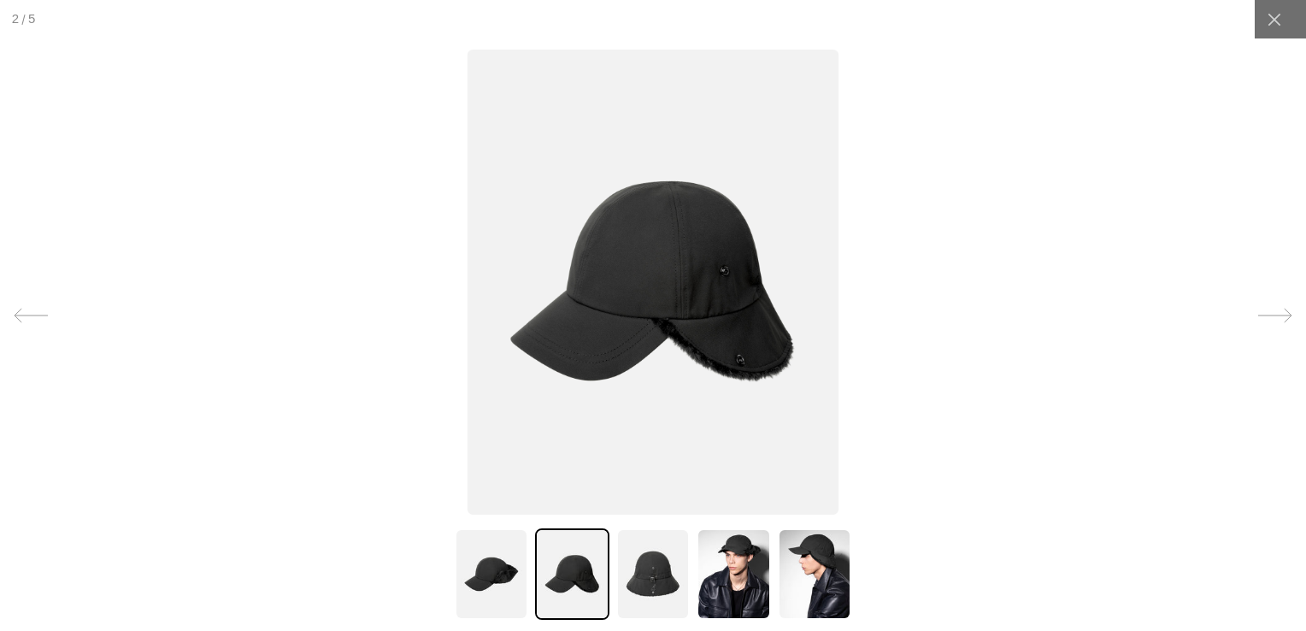
click at [494, 568] on img at bounding box center [492, 573] width 74 height 91
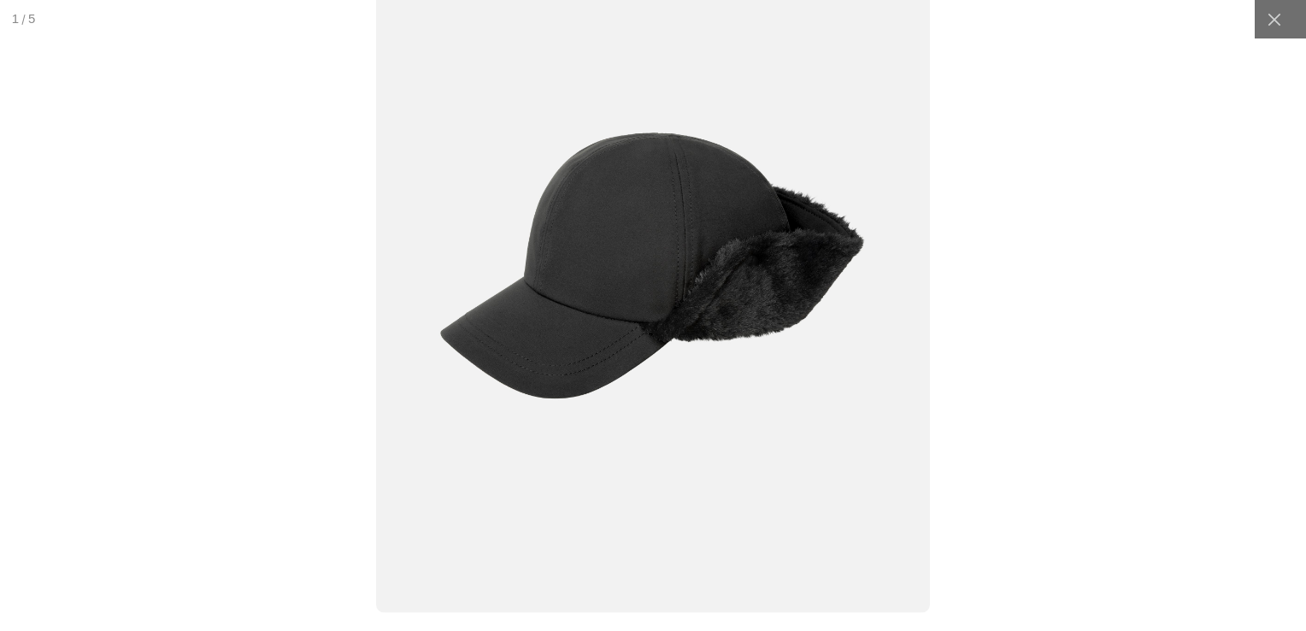
scroll to position [0, 352]
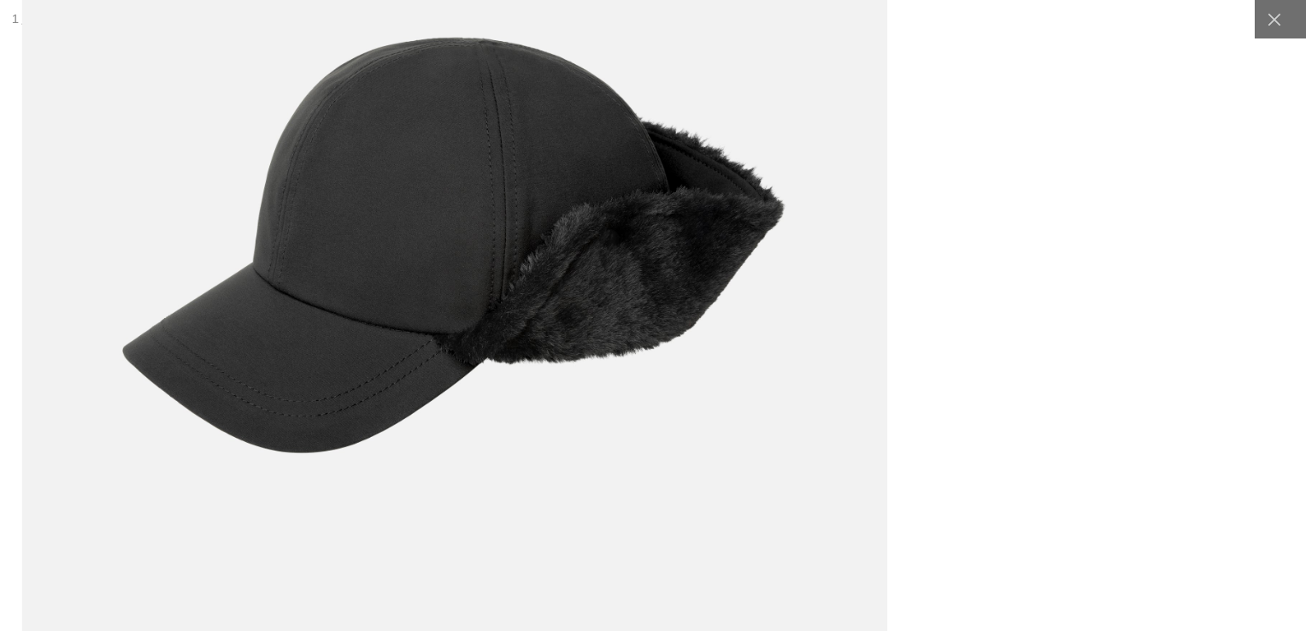
click at [633, 271] on img at bounding box center [455, 245] width 866 height 1085
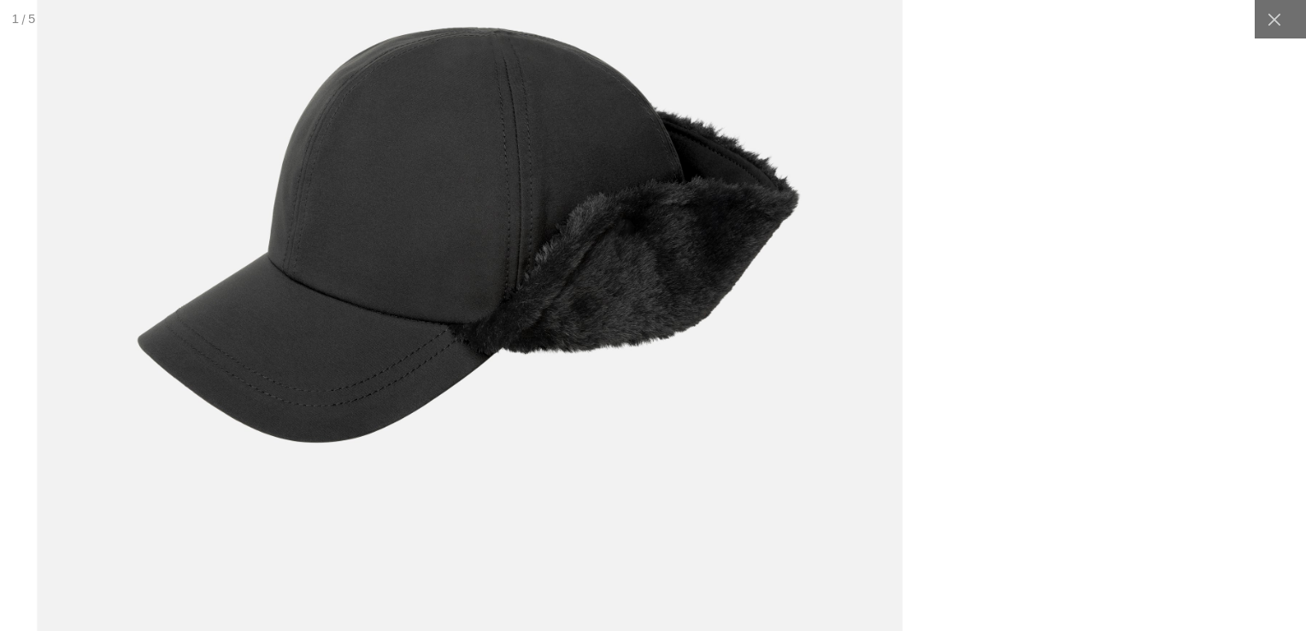
scroll to position [0, 0]
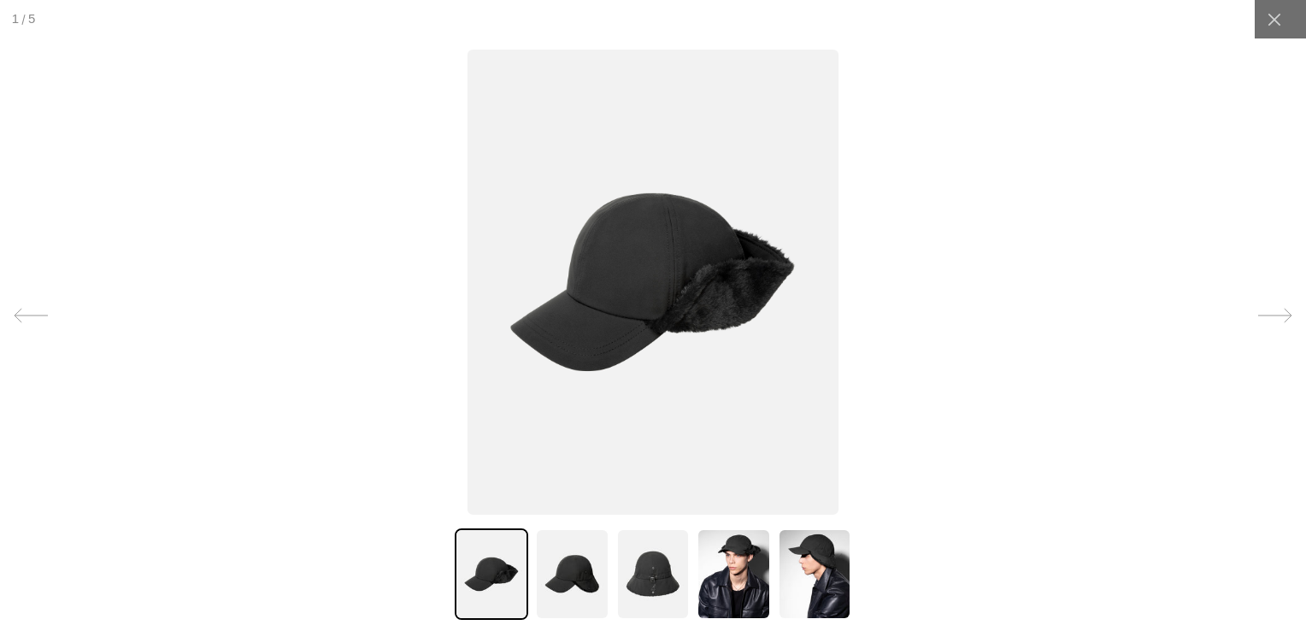
click at [725, 586] on img at bounding box center [734, 573] width 74 height 91
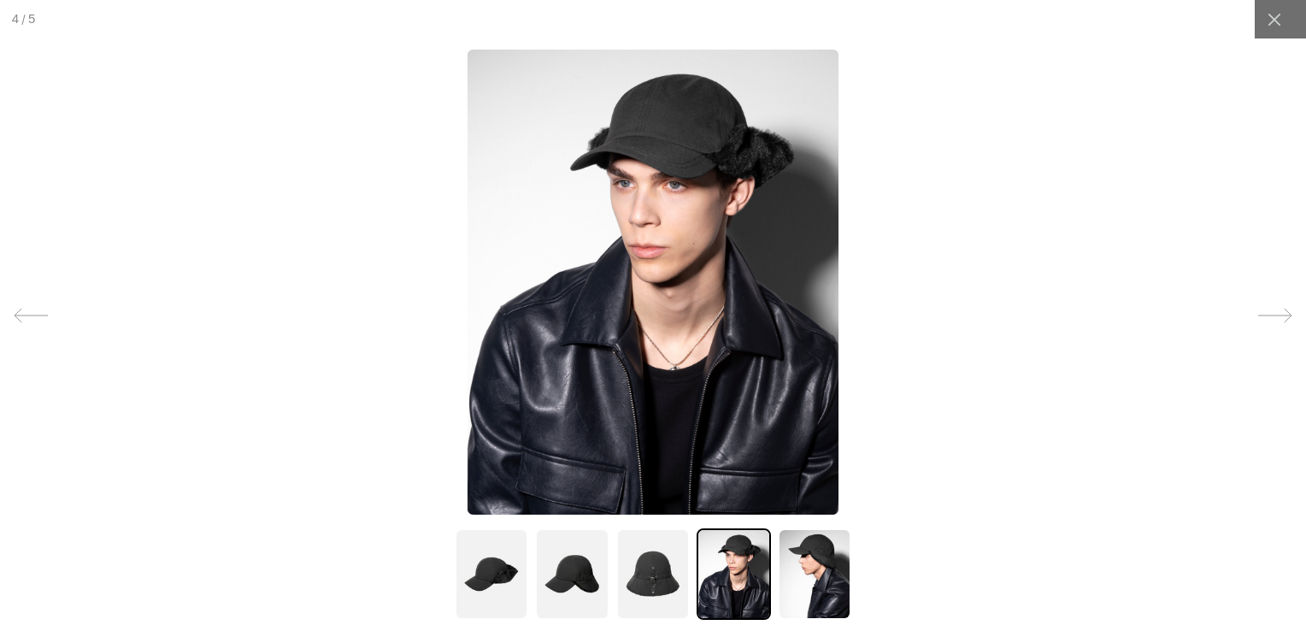
click at [811, 569] on img at bounding box center [815, 573] width 74 height 91
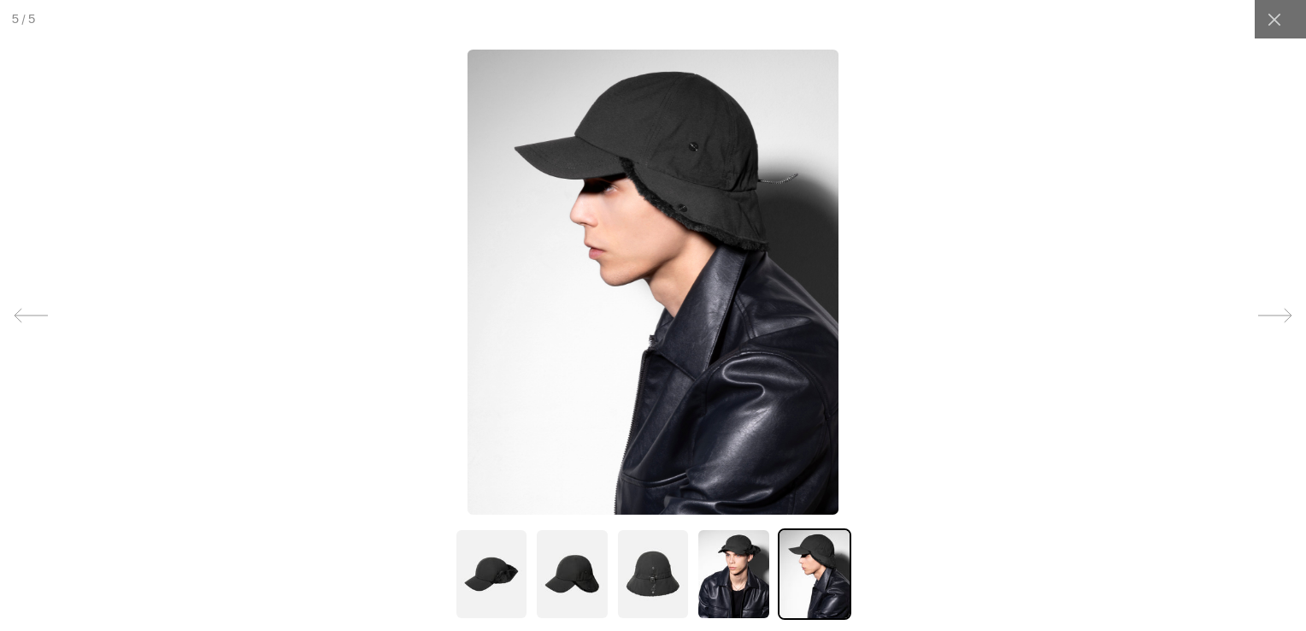
click at [639, 539] on img at bounding box center [653, 573] width 74 height 91
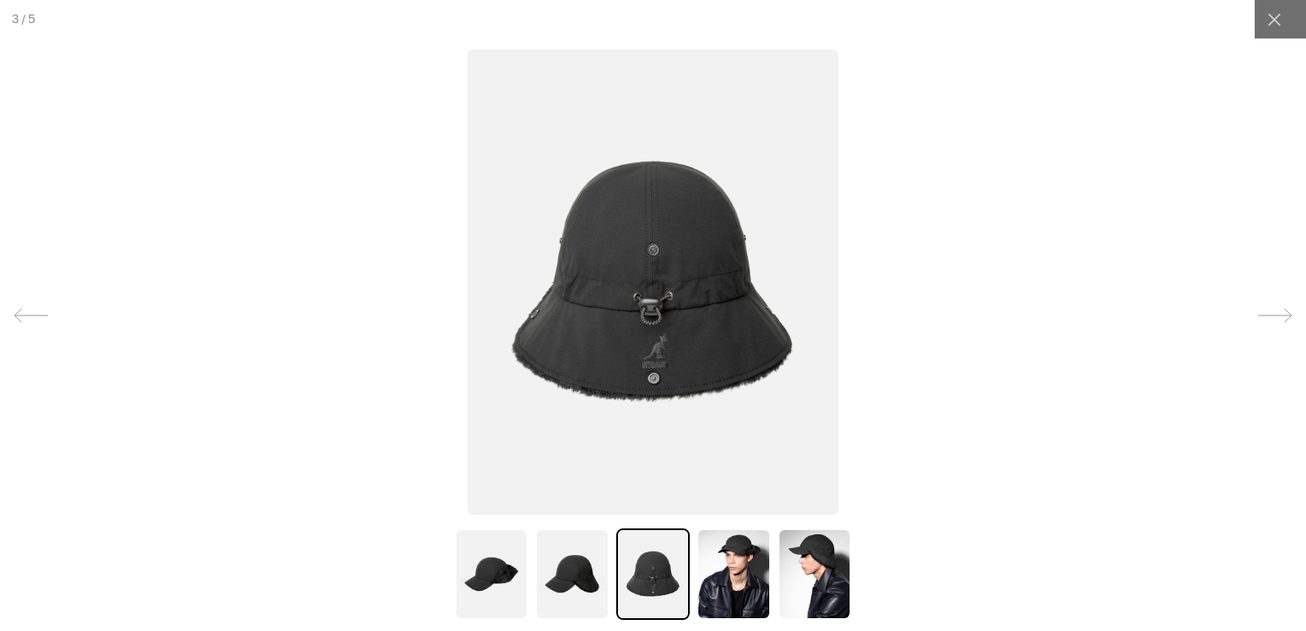
scroll to position [0, 352]
click at [574, 571] on img at bounding box center [572, 573] width 74 height 91
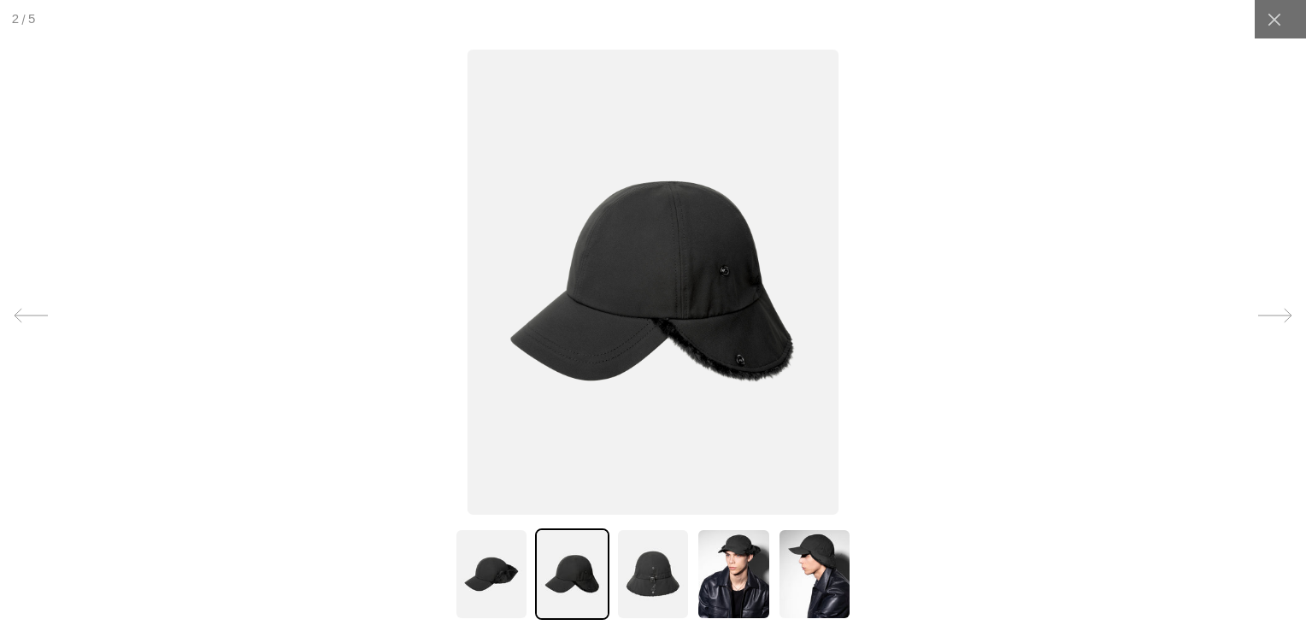
scroll to position [0, 0]
click at [460, 573] on img at bounding box center [492, 573] width 74 height 91
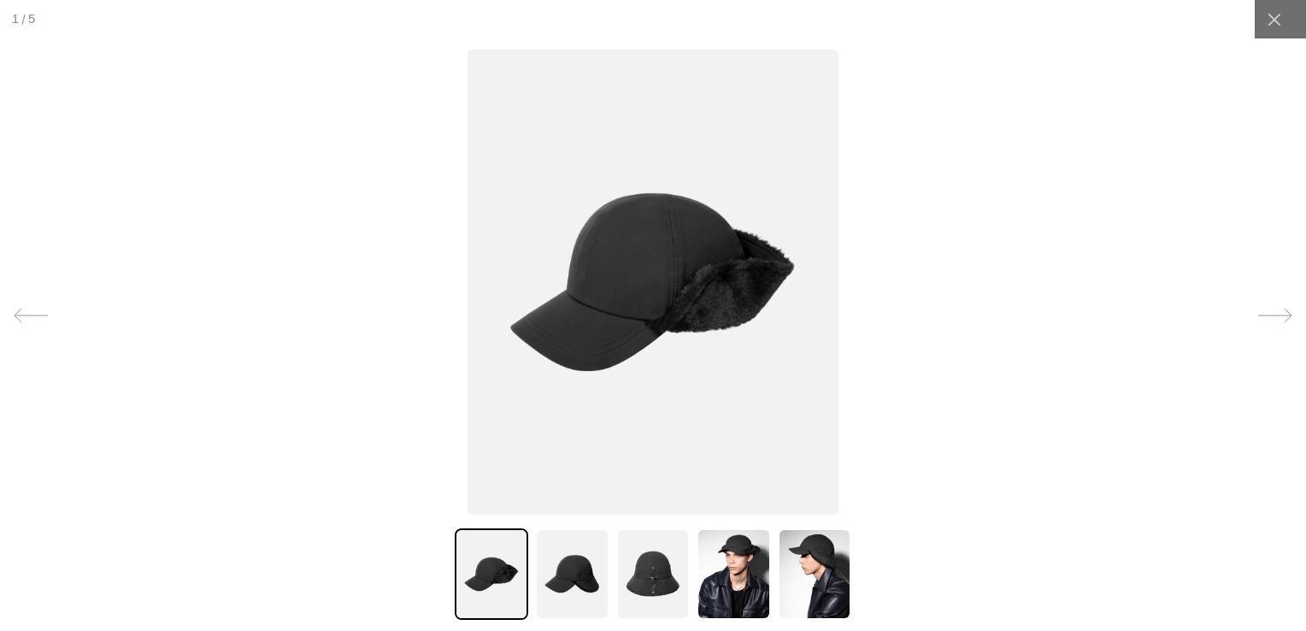
click at [577, 574] on img at bounding box center [572, 573] width 74 height 91
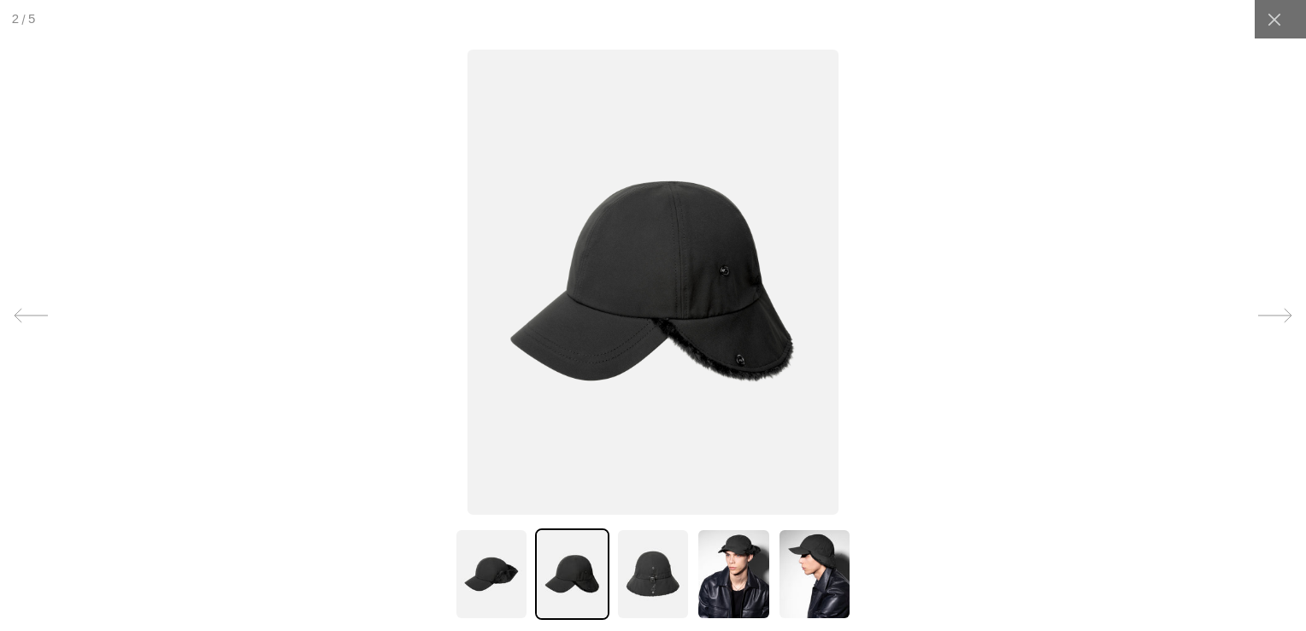
click at [701, 574] on img at bounding box center [734, 573] width 74 height 91
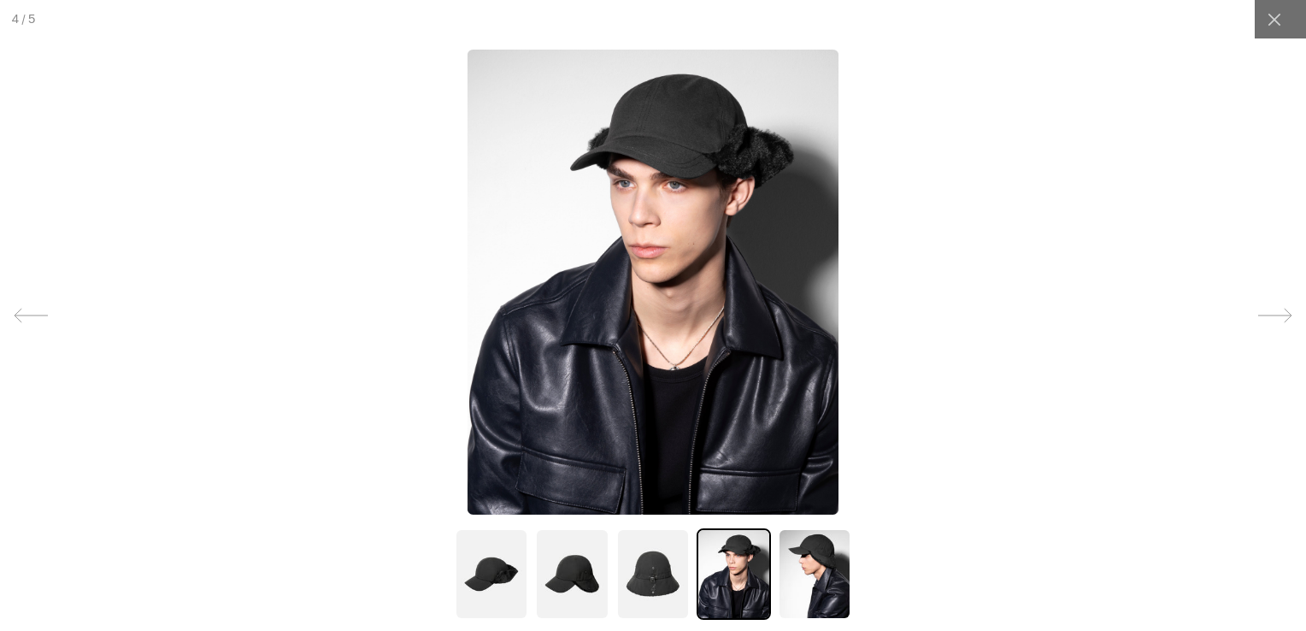
click at [755, 576] on img at bounding box center [734, 573] width 74 height 91
click at [821, 583] on img at bounding box center [815, 573] width 74 height 91
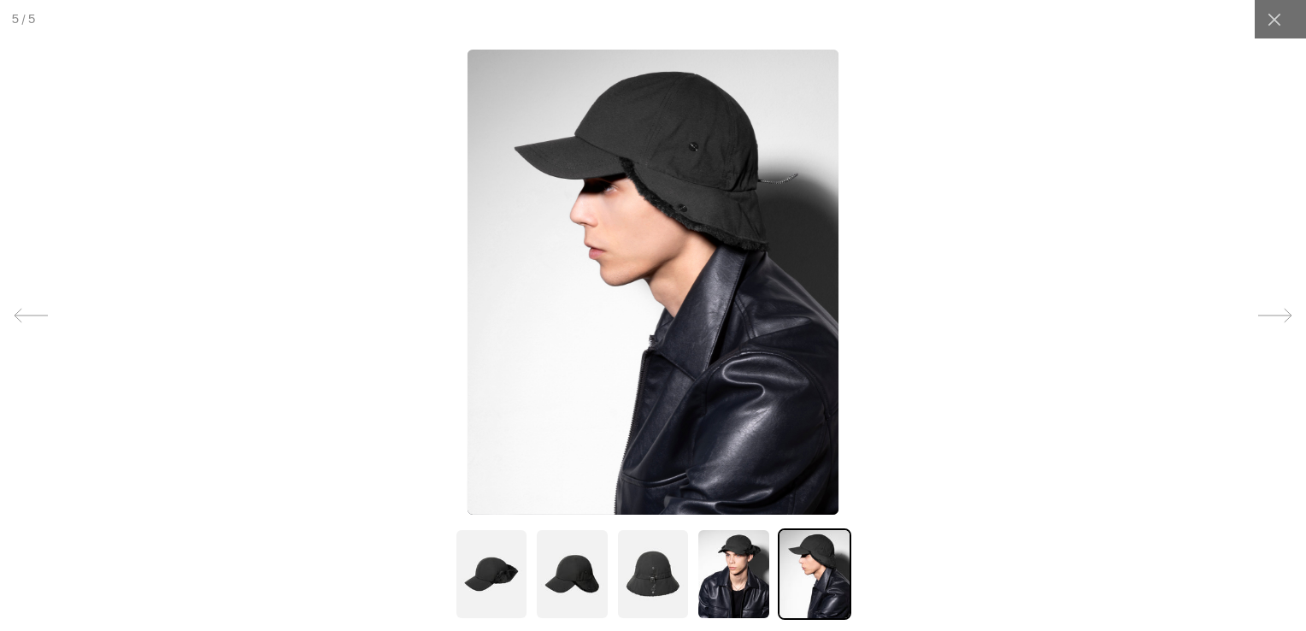
scroll to position [0, 352]
click at [622, 571] on img at bounding box center [653, 573] width 74 height 91
click at [561, 568] on img at bounding box center [572, 573] width 74 height 91
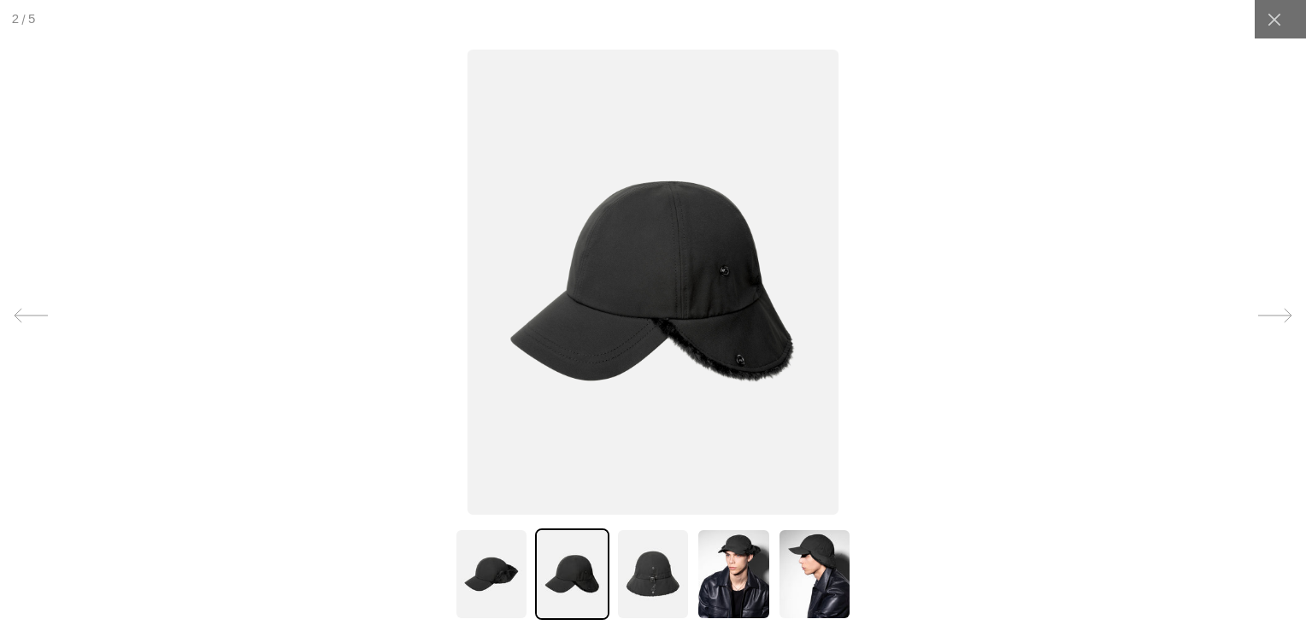
click at [496, 562] on img at bounding box center [492, 573] width 74 height 91
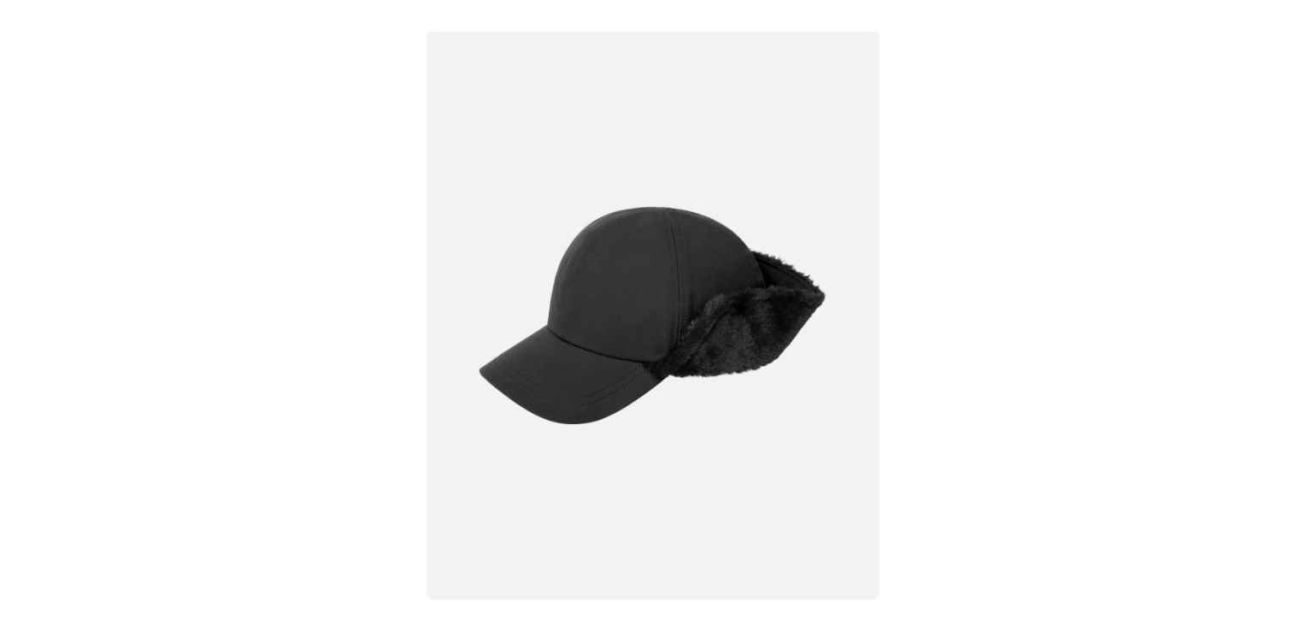
scroll to position [0, 0]
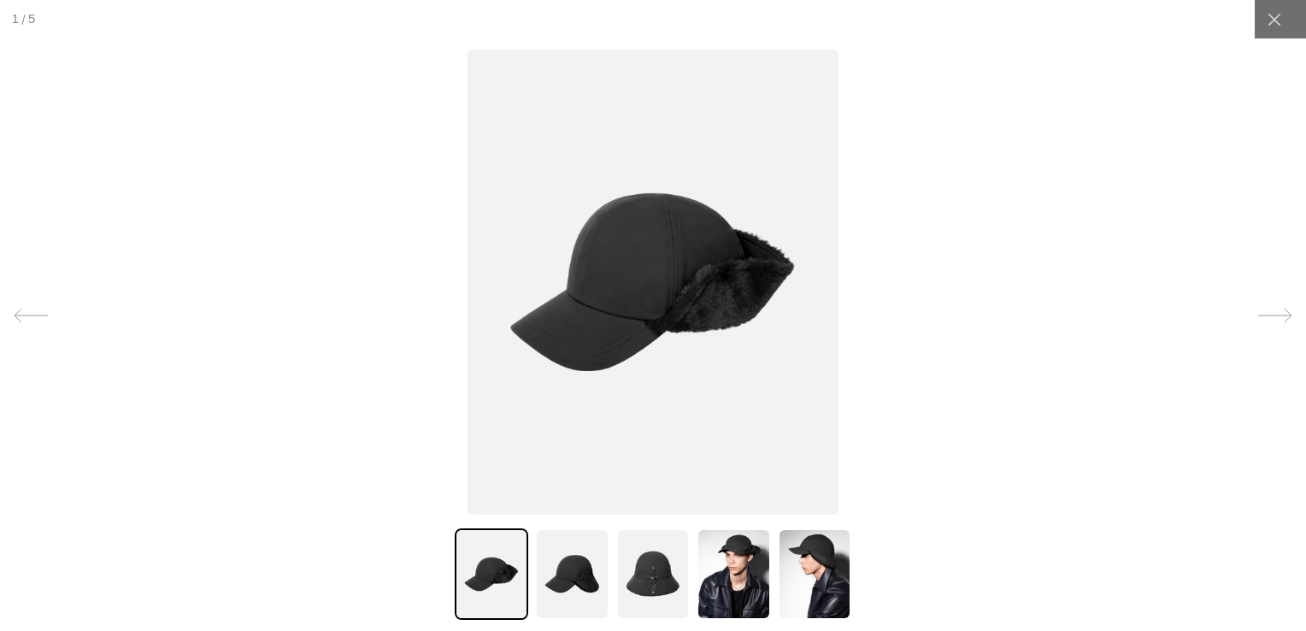
click at [554, 573] on img at bounding box center [572, 573] width 74 height 91
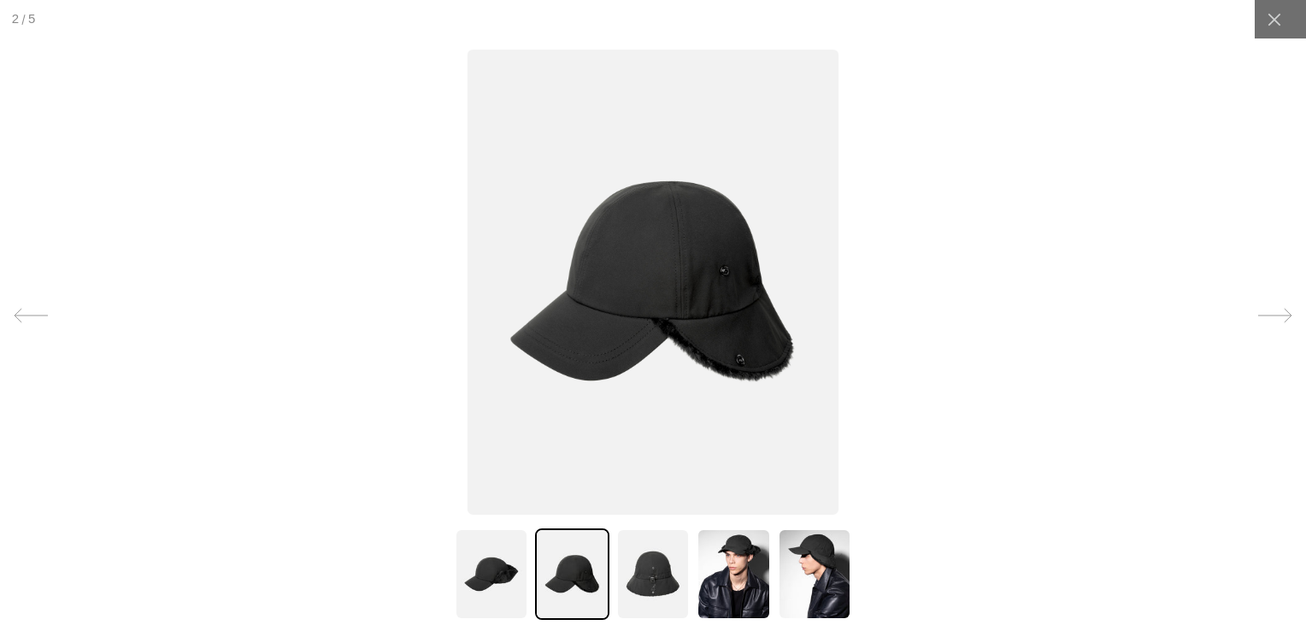
click at [482, 585] on img at bounding box center [492, 573] width 74 height 91
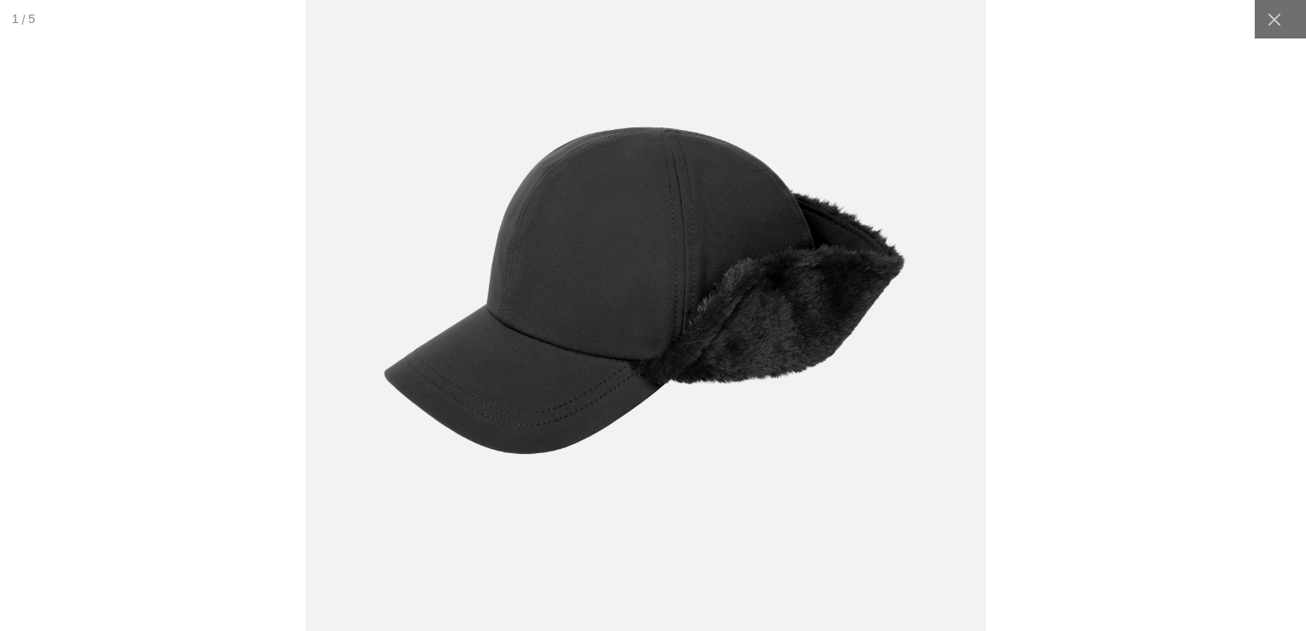
click at [629, 234] on img at bounding box center [645, 289] width 681 height 853
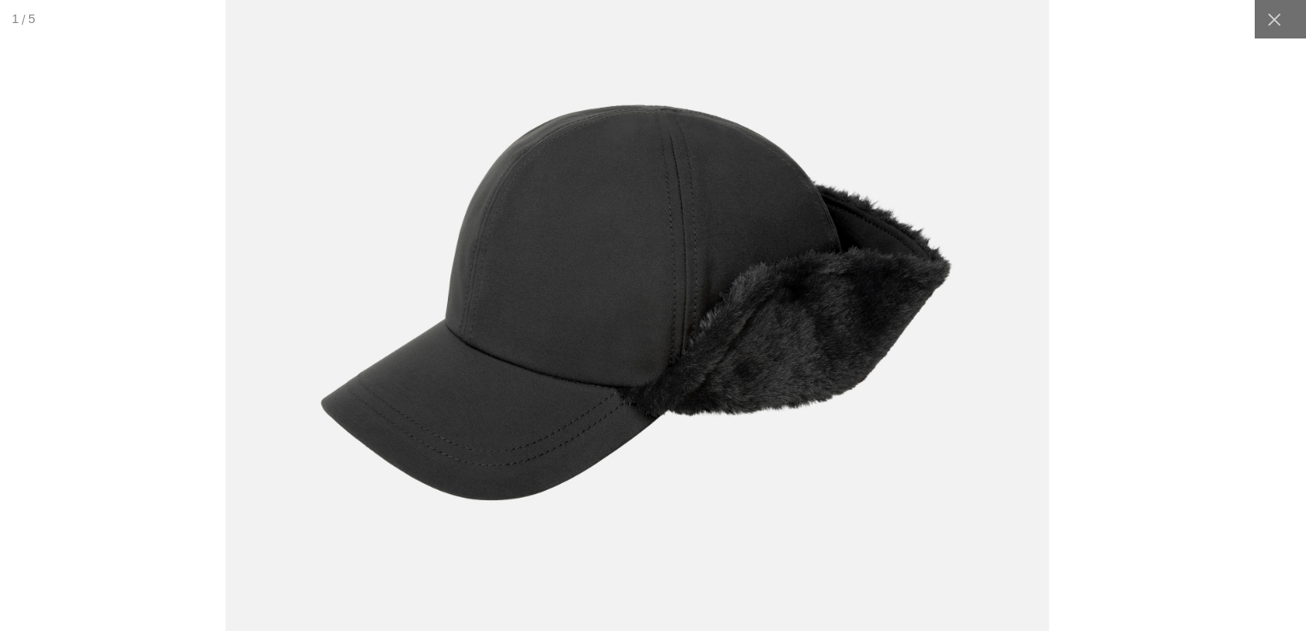
scroll to position [0, 352]
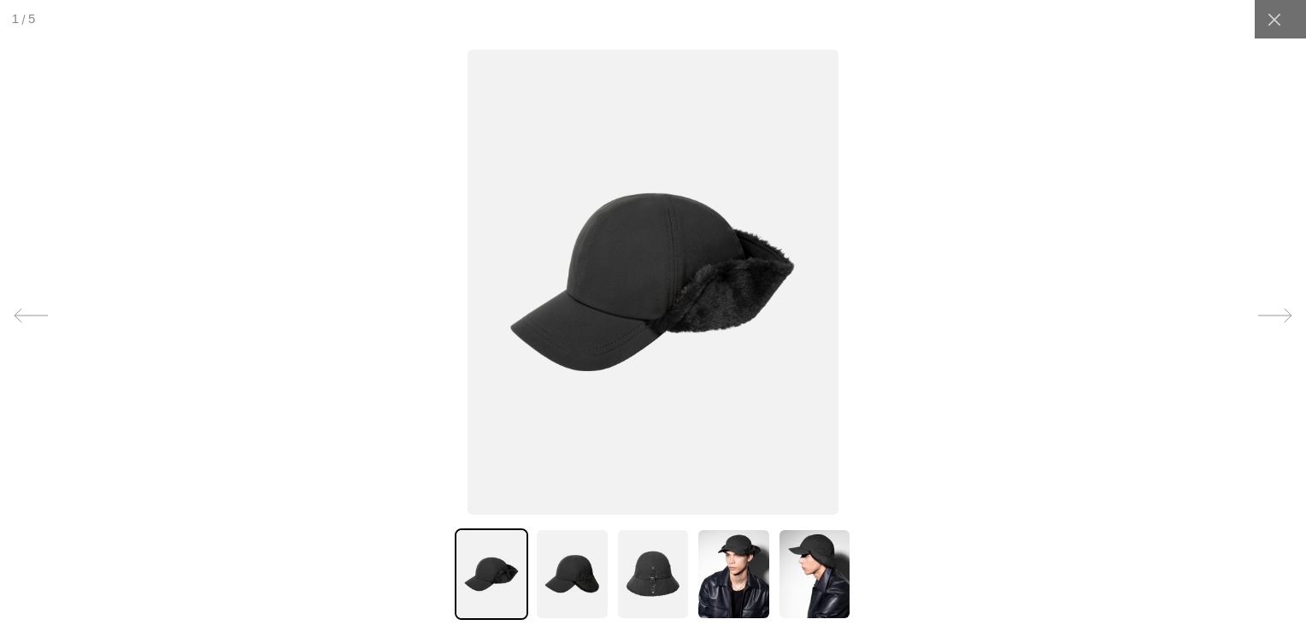
scroll to position [0, 352]
click at [644, 561] on img at bounding box center [653, 573] width 74 height 91
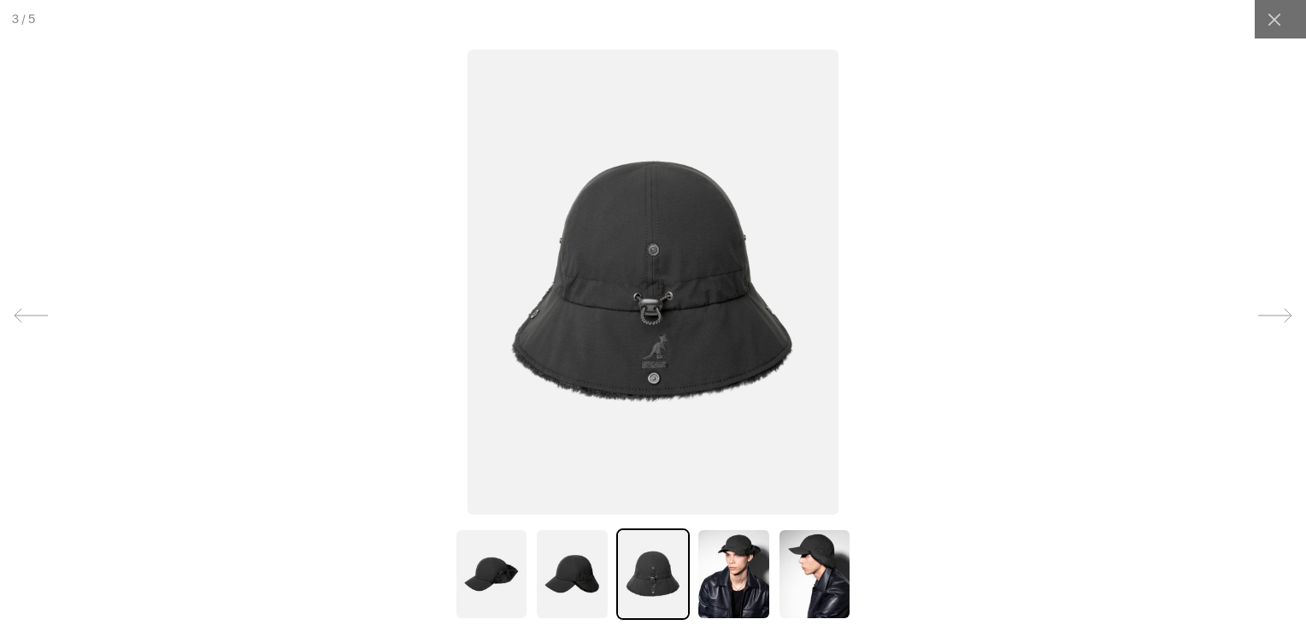
click at [558, 594] on img at bounding box center [572, 573] width 74 height 91
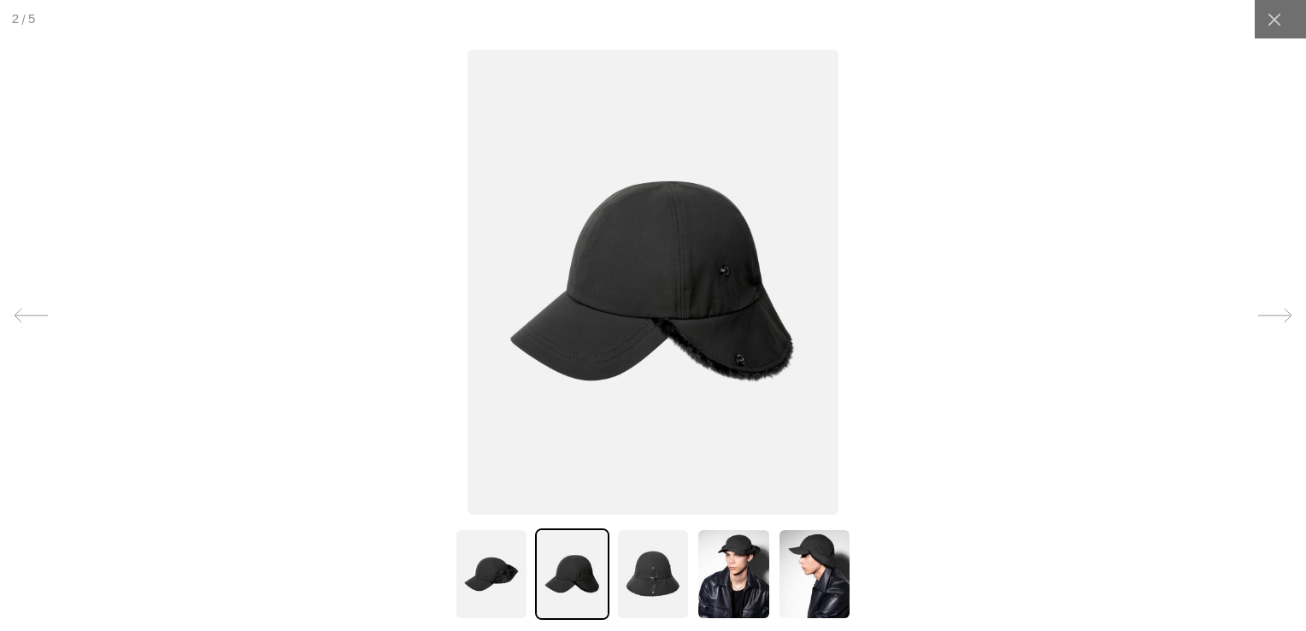
scroll to position [0, 0]
click at [479, 562] on img at bounding box center [492, 573] width 74 height 91
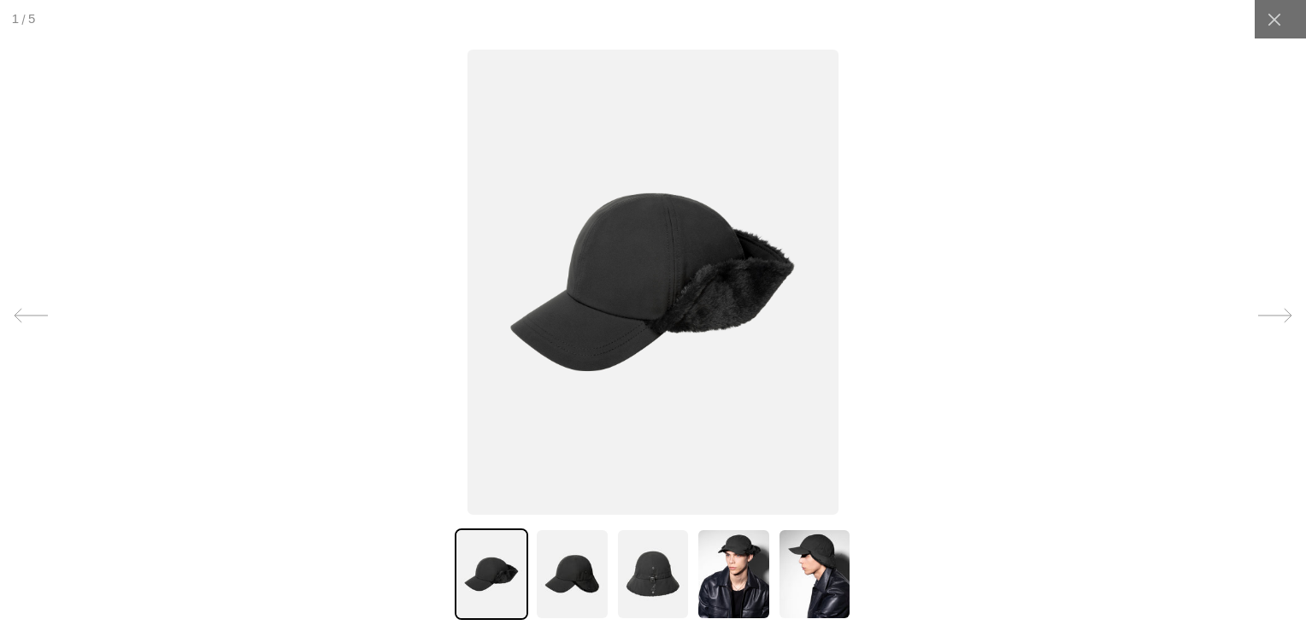
click at [542, 569] on img at bounding box center [572, 573] width 74 height 91
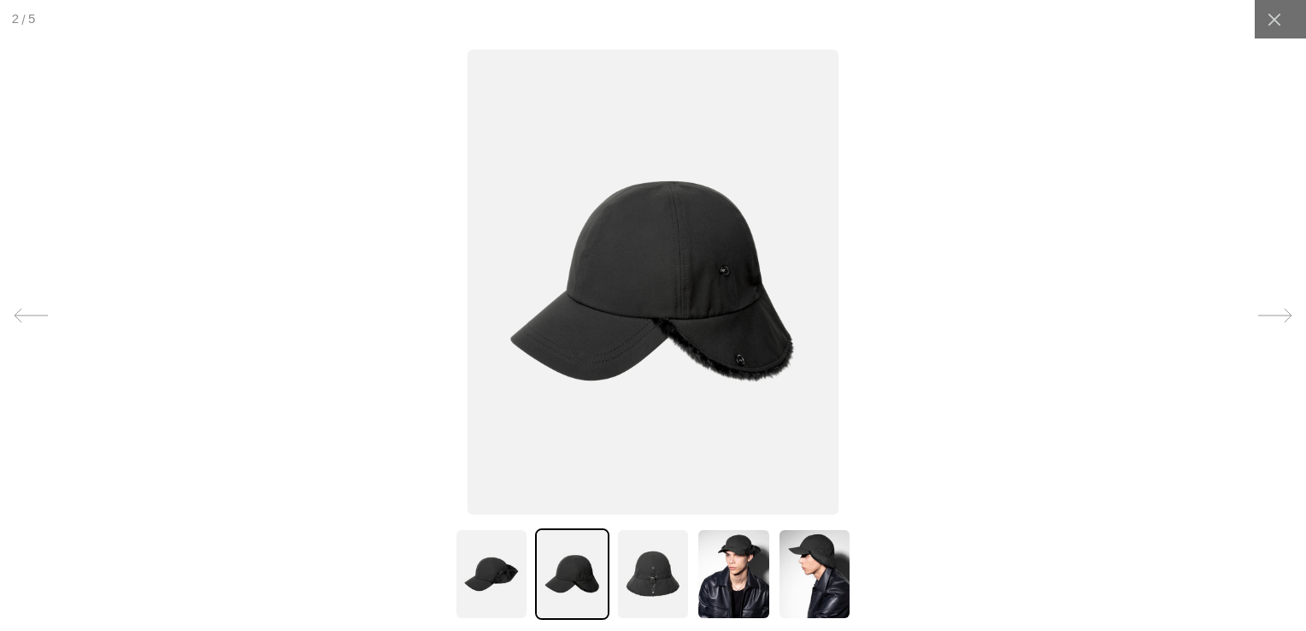
click at [474, 573] on img at bounding box center [492, 573] width 74 height 91
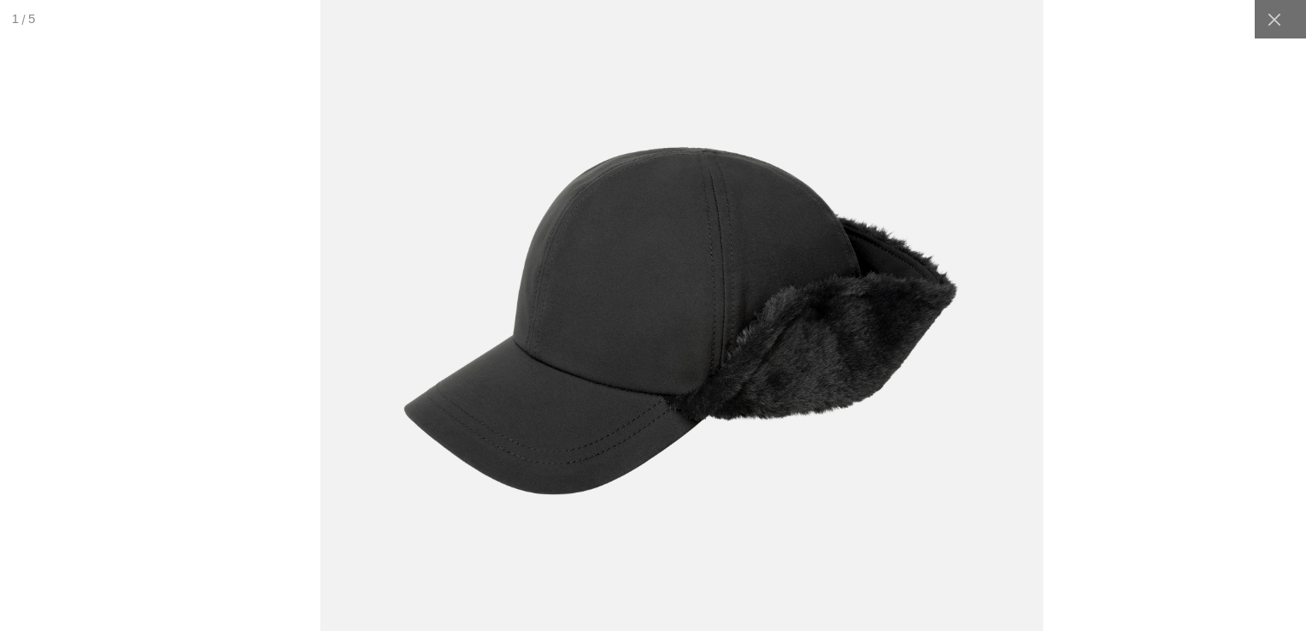
click at [705, 190] on img at bounding box center [682, 321] width 723 height 906
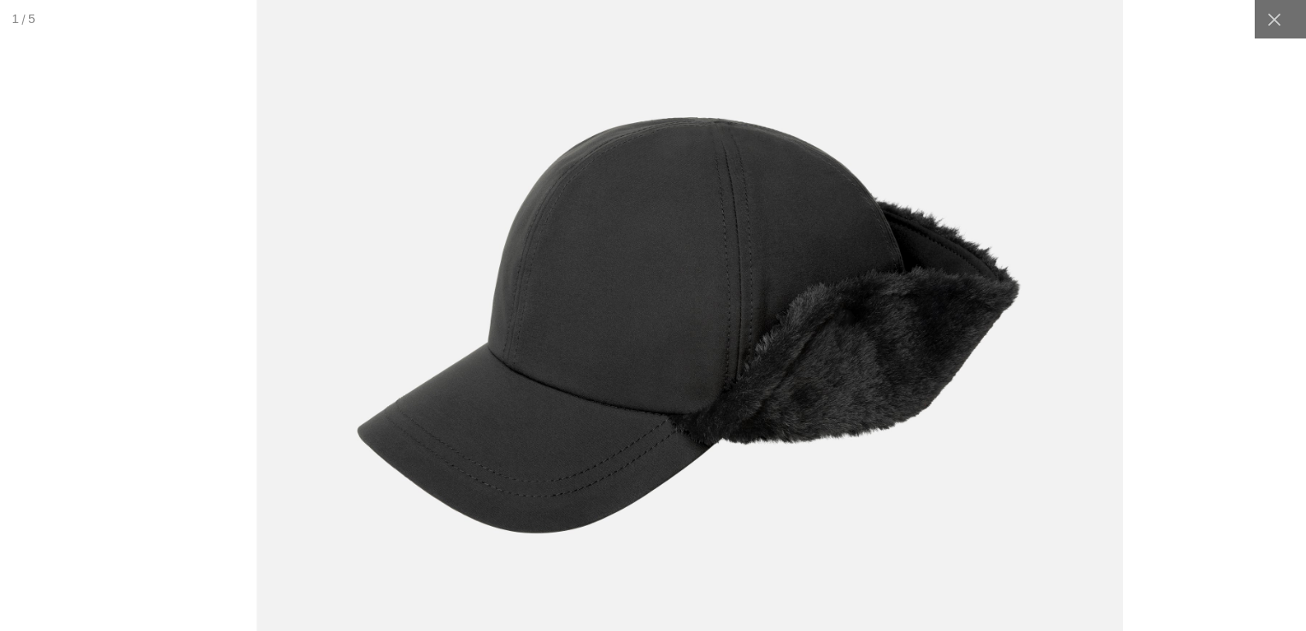
click at [912, 484] on img at bounding box center [689, 325] width 867 height 1086
